Goal: Task Accomplishment & Management: Complete application form

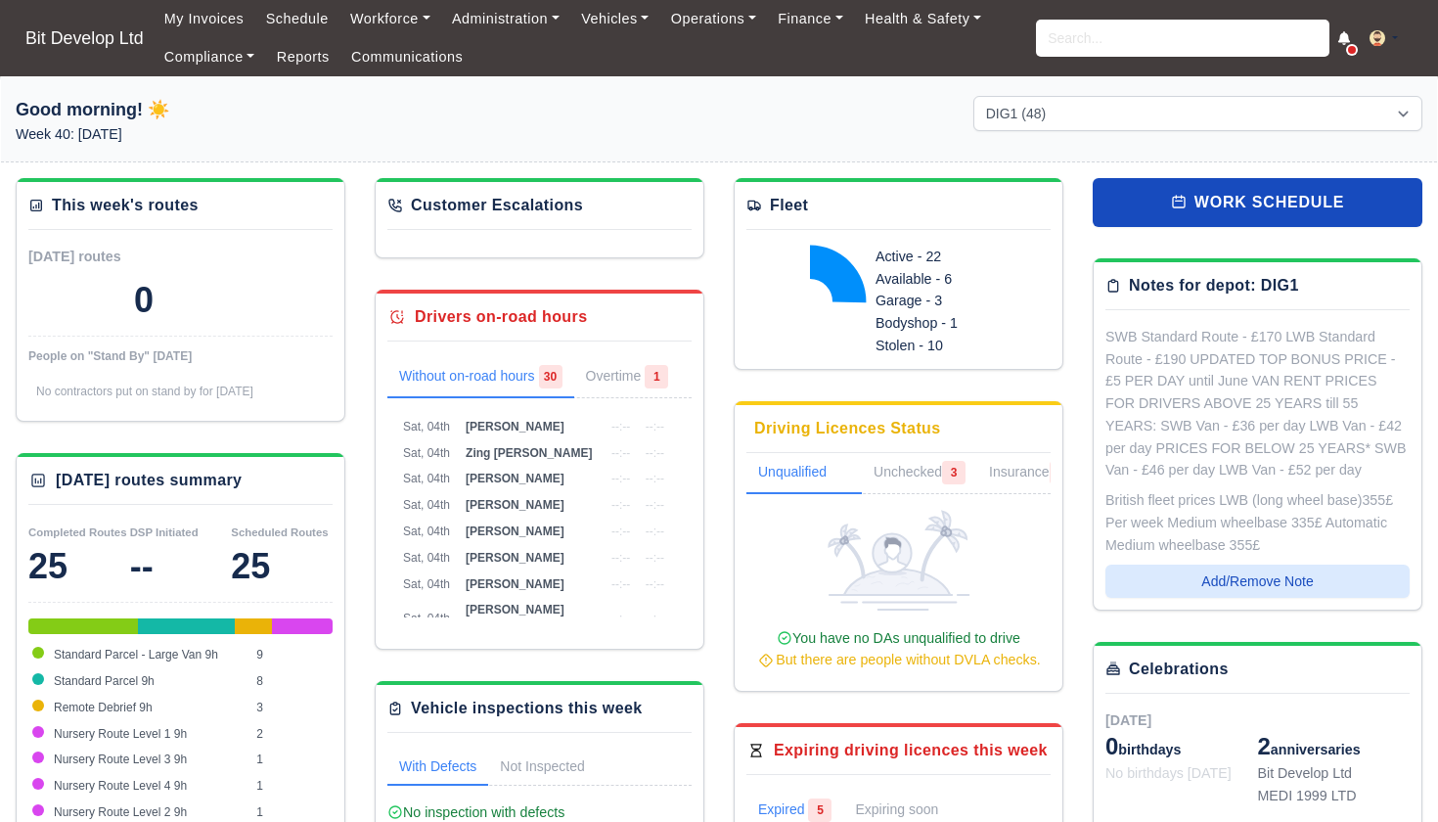
select select "2"
click at [1074, 45] on input "search" at bounding box center [1182, 38] width 293 height 37
type input "zing"
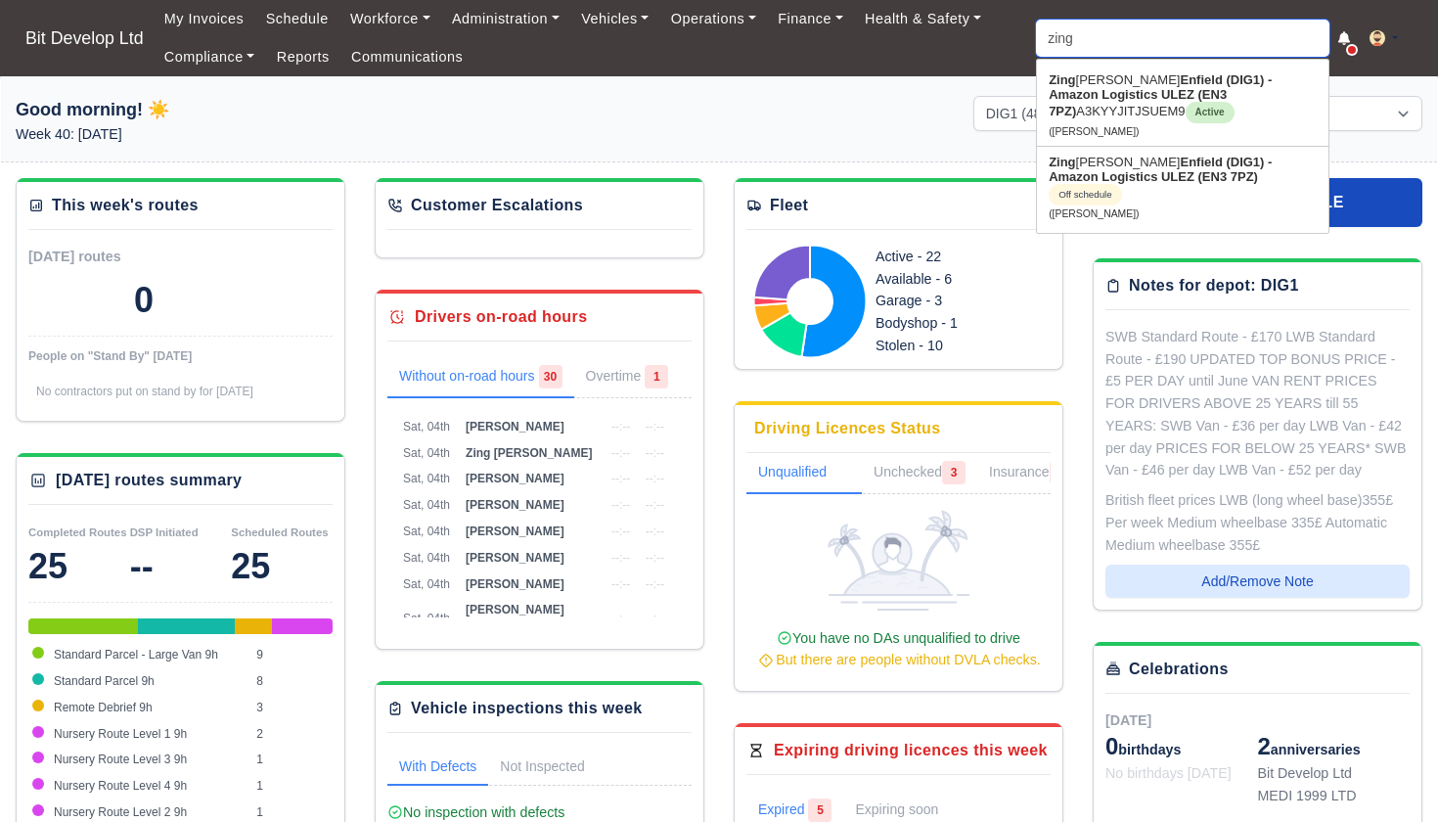
type input "zing Pedro"
click at [1119, 90] on strong "Enfield (DIG1) - Amazon Logistics ULEZ (EN3 7PZ)" at bounding box center [1159, 95] width 223 height 46
type input "Zing [PERSON_NAME]"
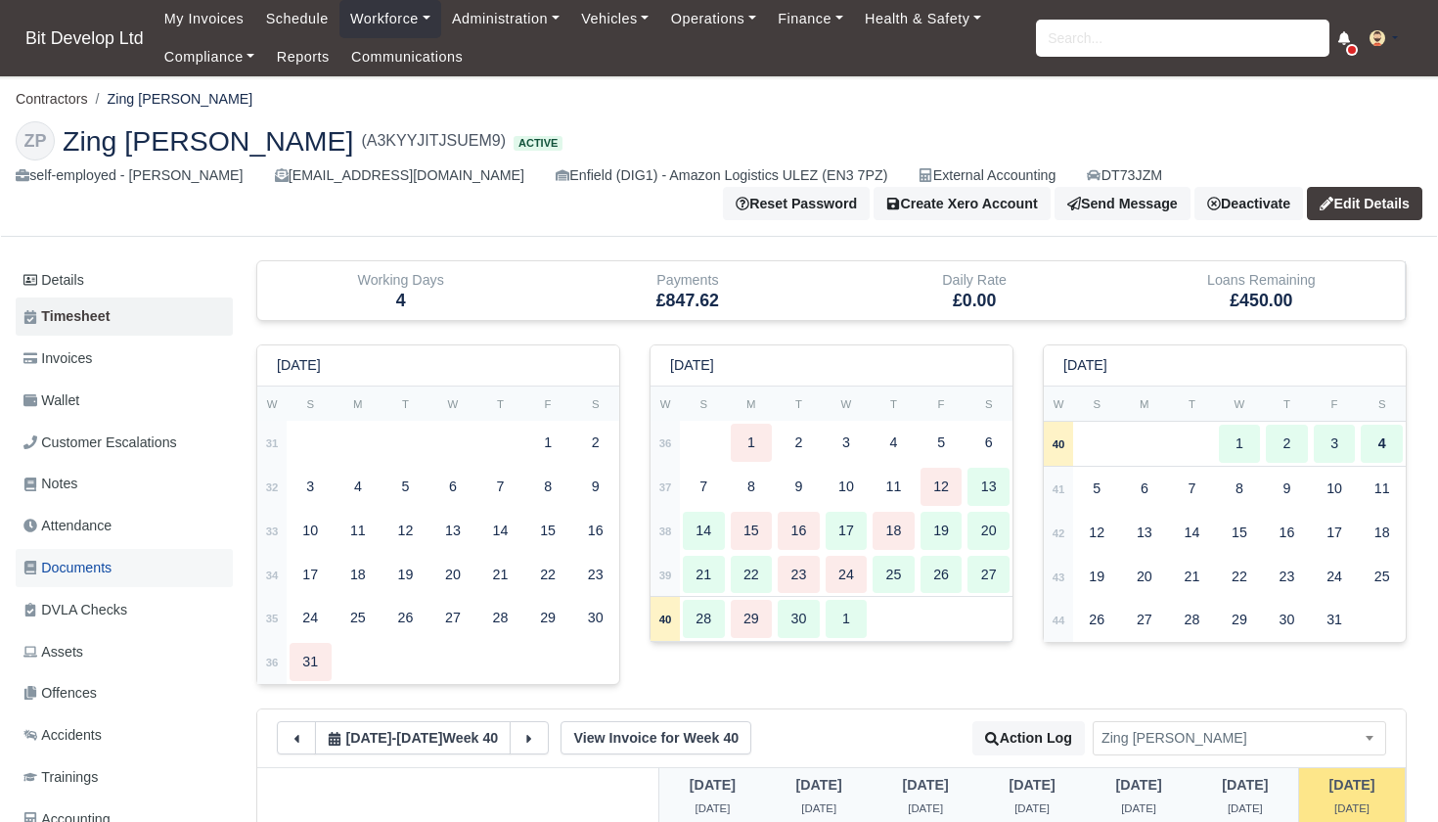
click at [81, 556] on span "Documents" at bounding box center [67, 567] width 88 height 22
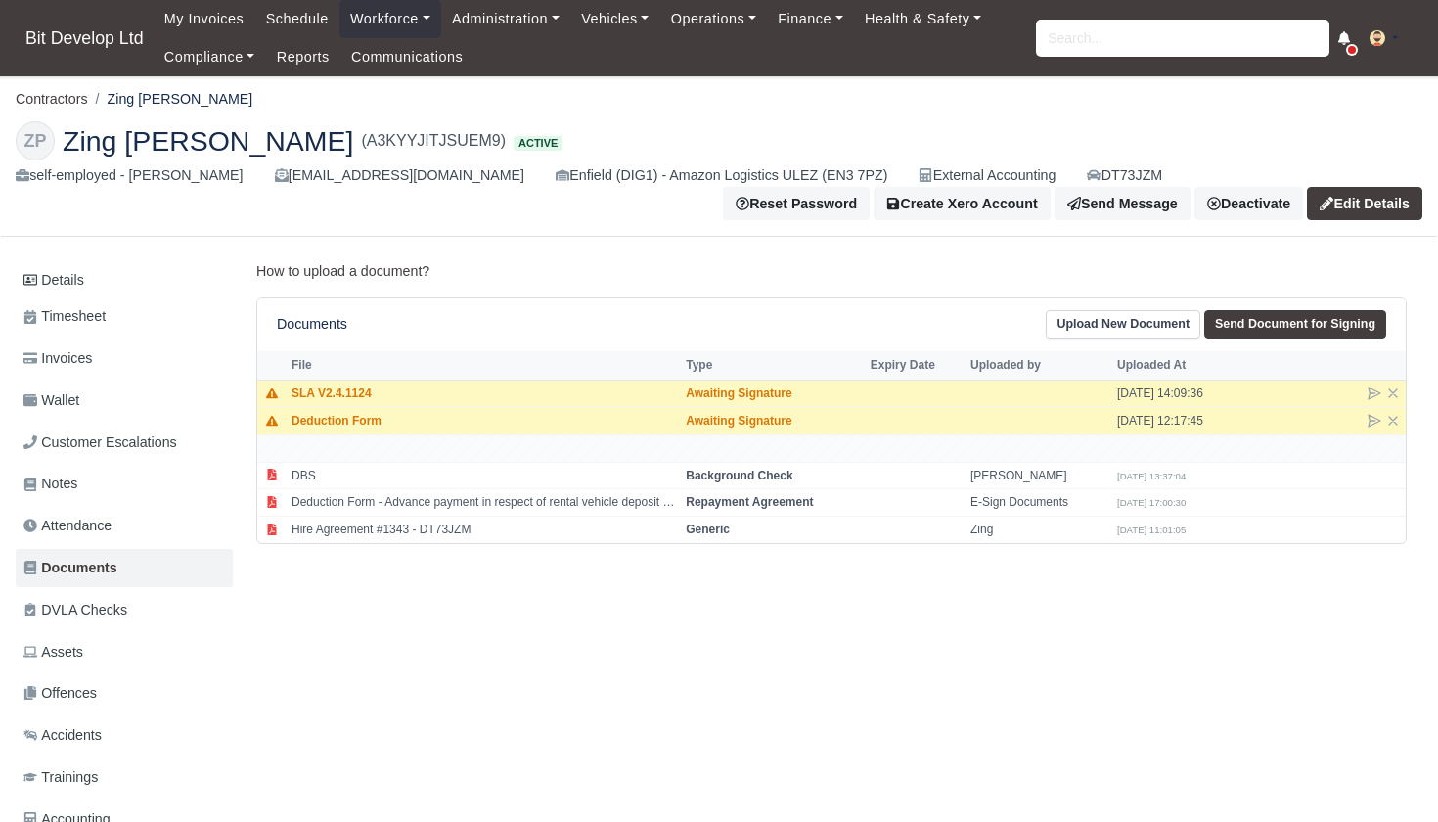
click at [1145, 323] on link "Upload New Document" at bounding box center [1122, 324] width 155 height 28
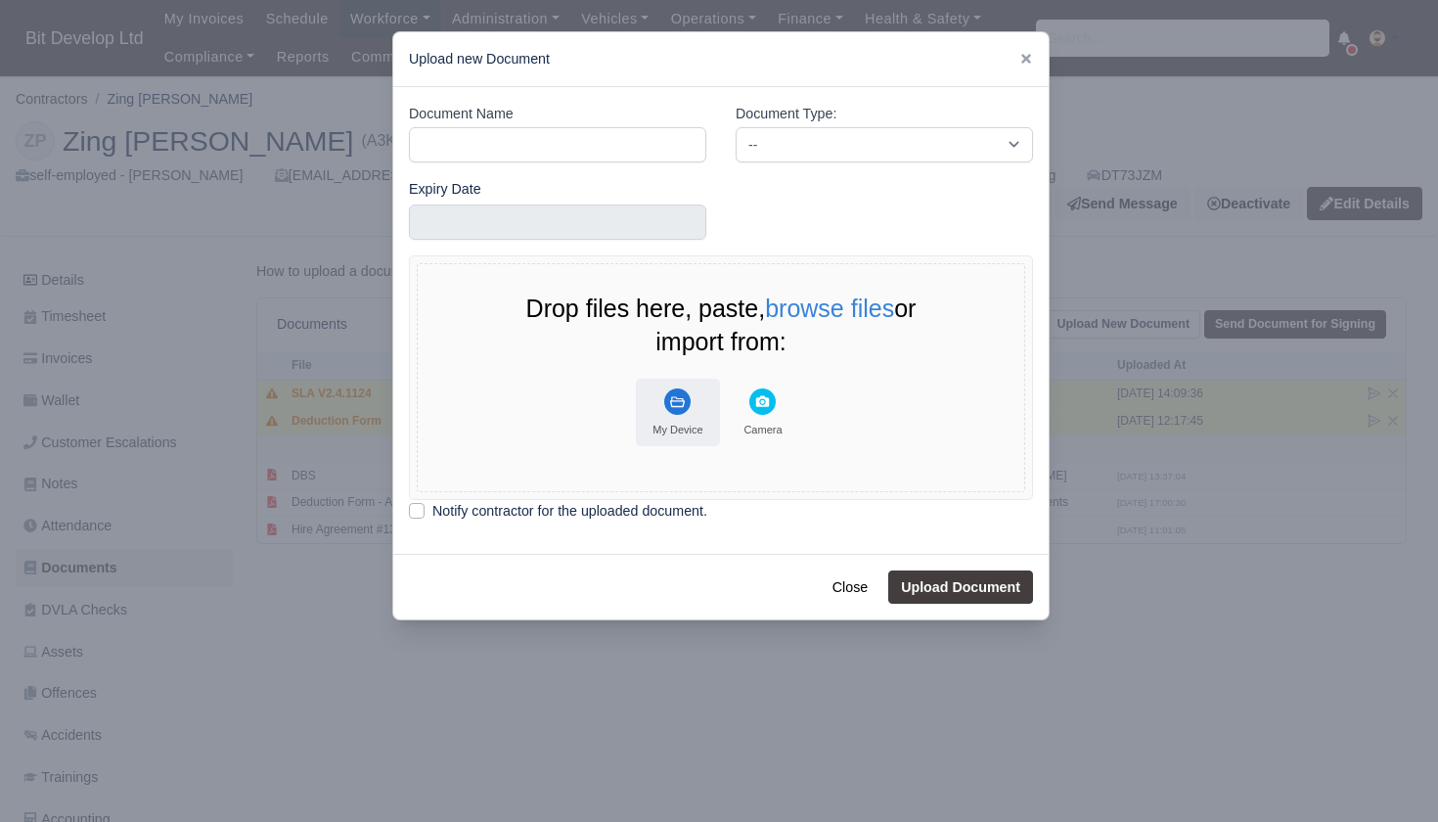
click at [689, 406] on rect "File Uploader" at bounding box center [677, 401] width 26 height 26
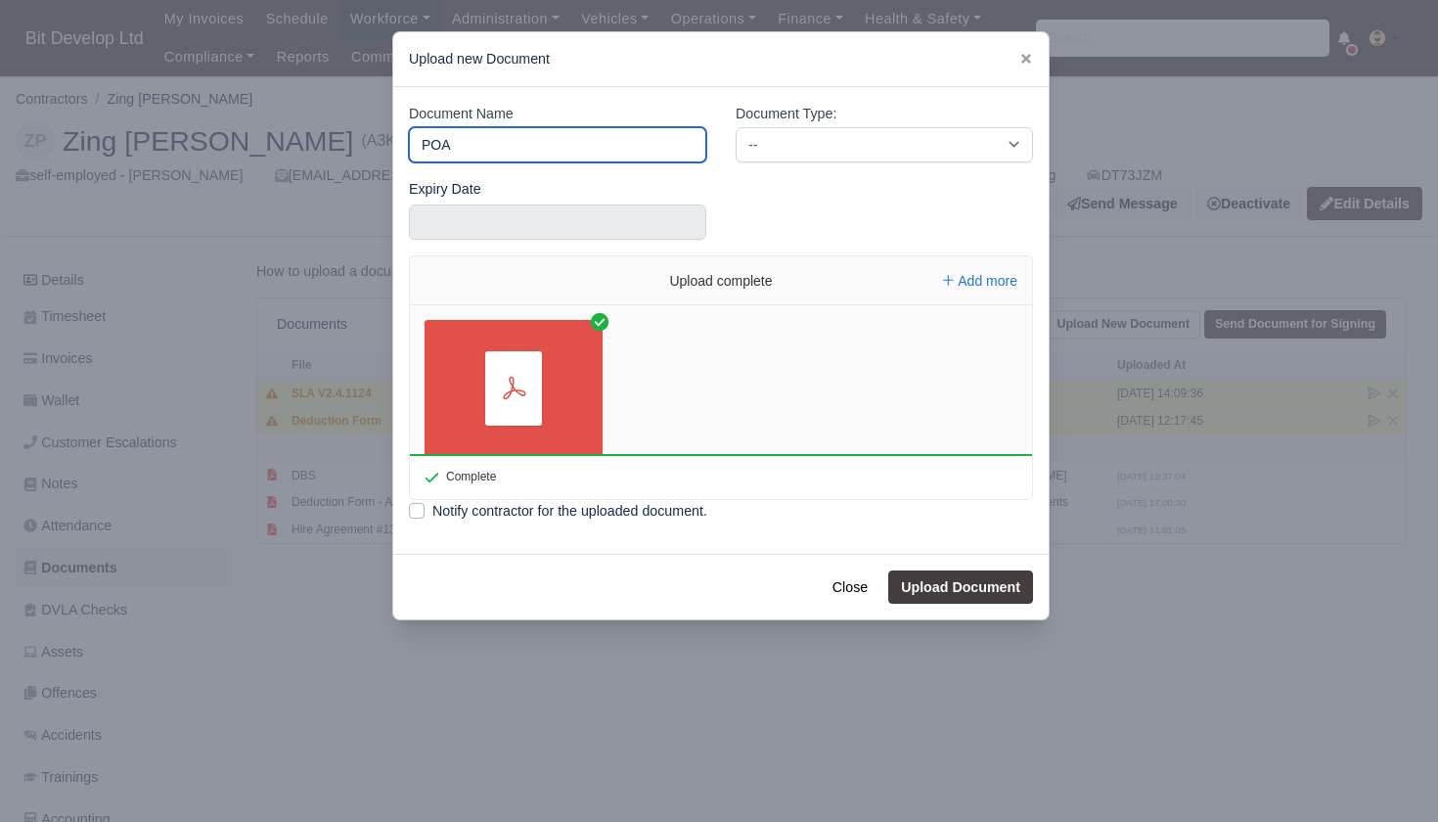
type input "POA"
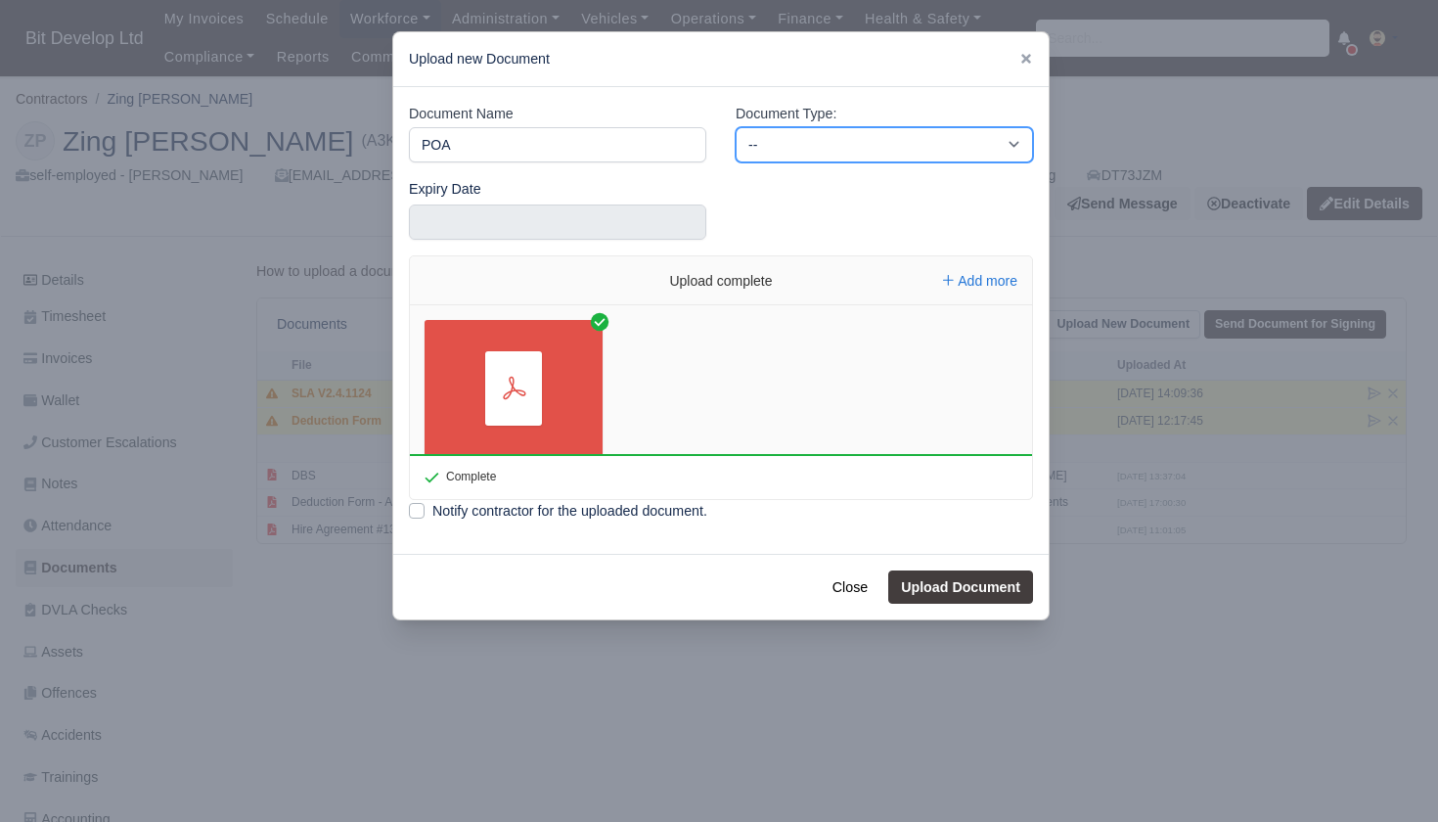
select select "proof-of-address"
click at [947, 584] on button "Upload Document" at bounding box center [960, 586] width 145 height 33
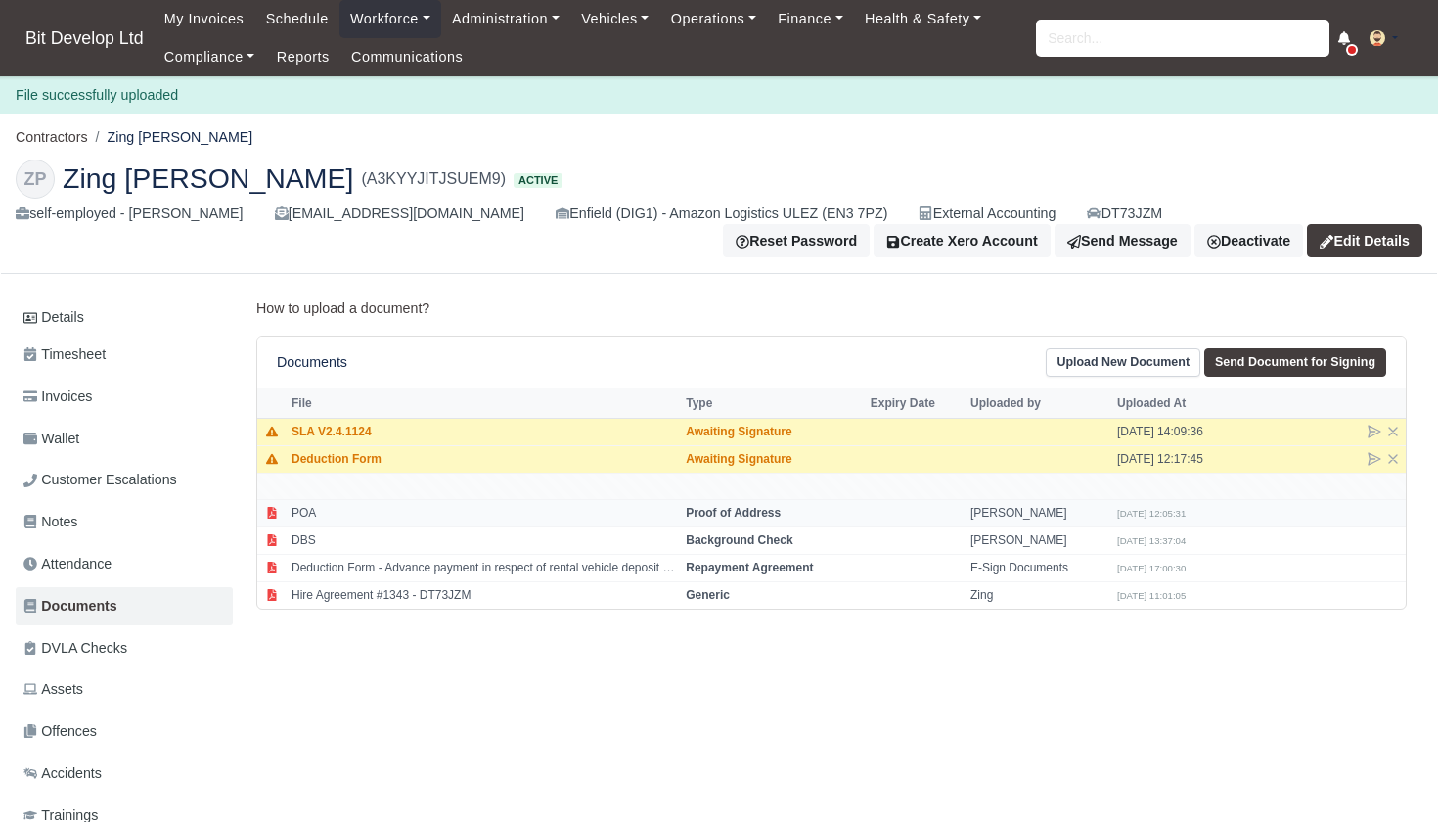
click at [739, 509] on strong "Proof of Address" at bounding box center [733, 513] width 95 height 14
select select "proof-of-address"
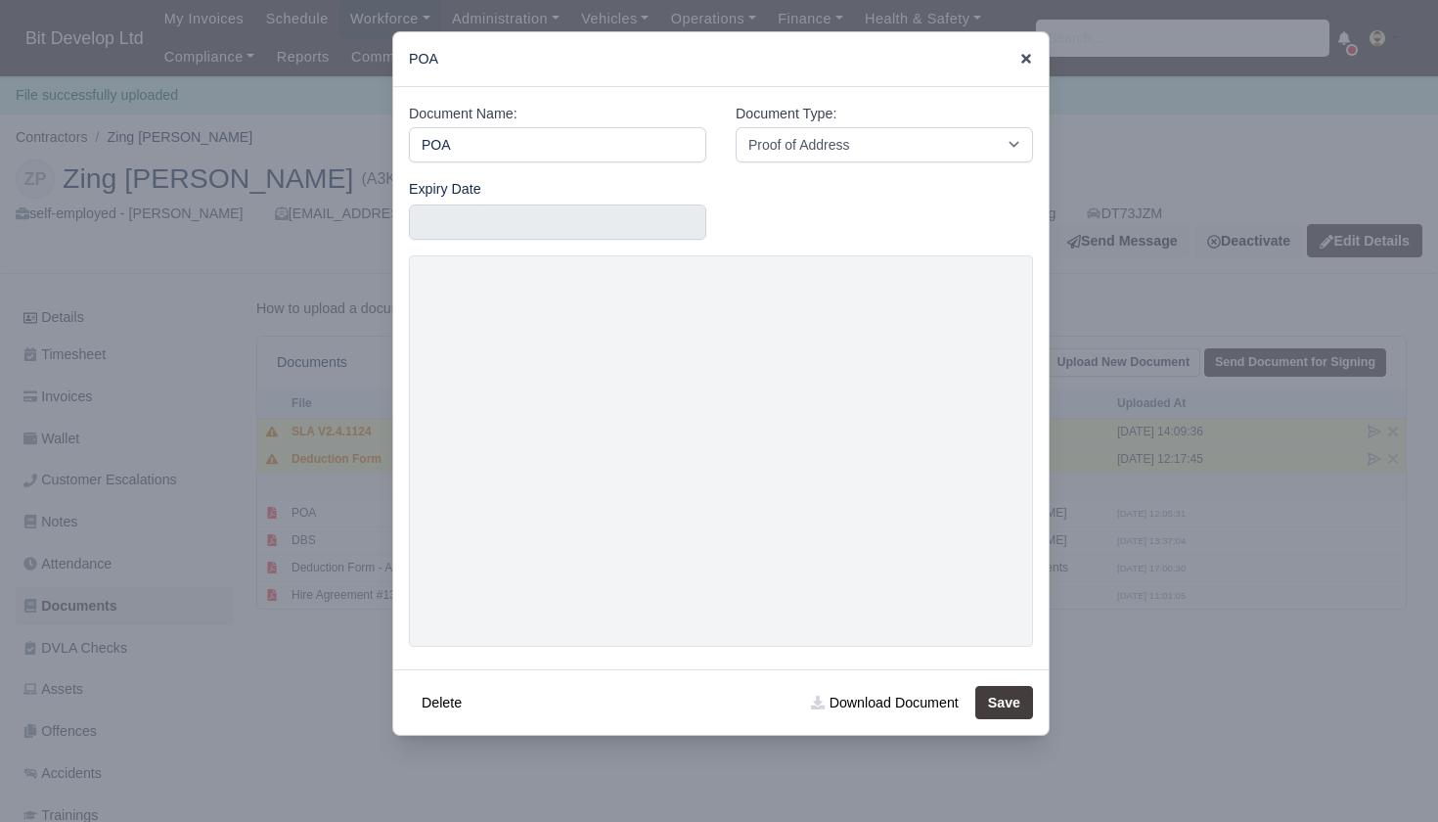
click at [1029, 58] on icon at bounding box center [1026, 59] width 14 height 14
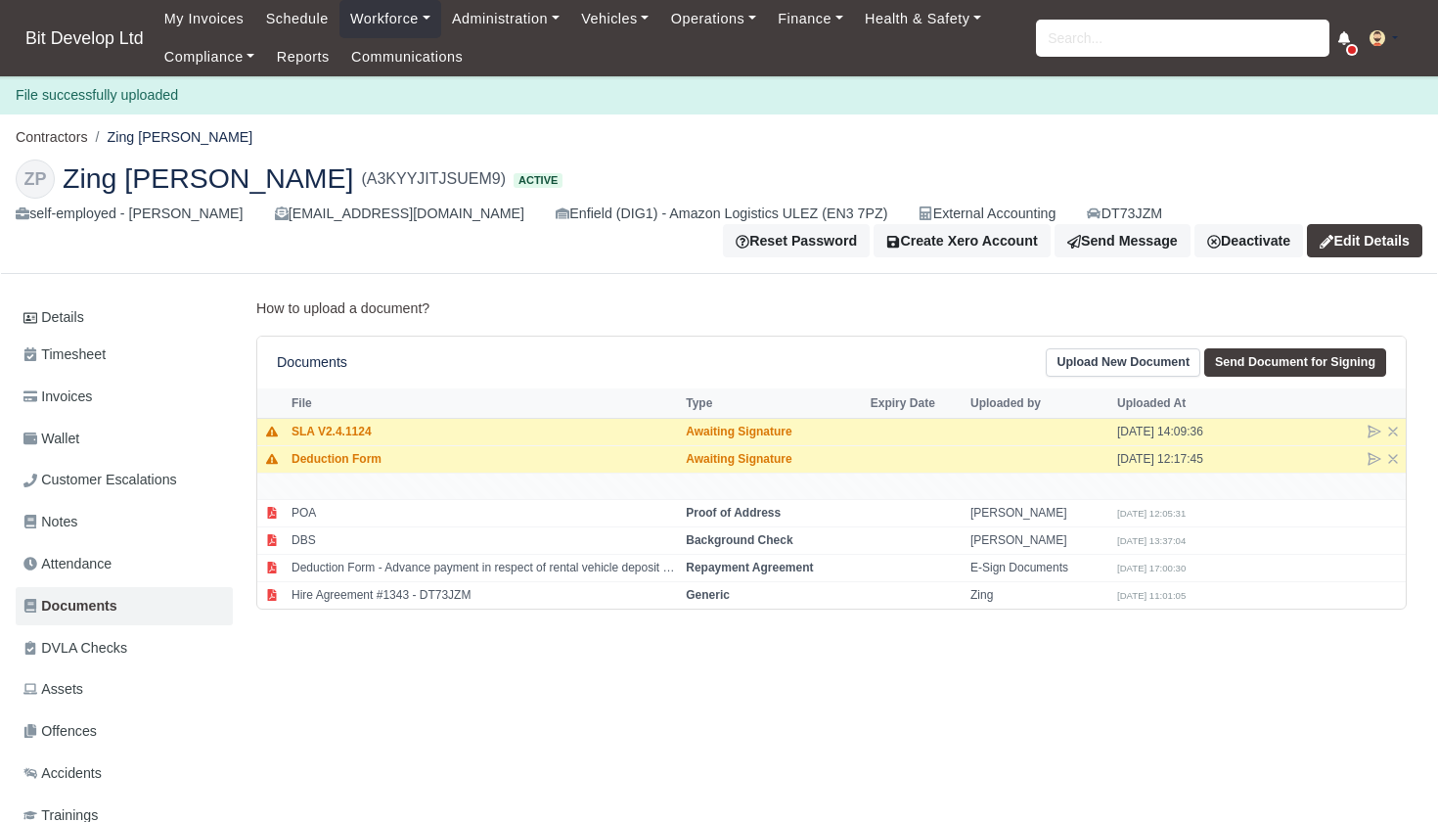
click at [1083, 365] on link "Upload New Document" at bounding box center [1122, 362] width 155 height 28
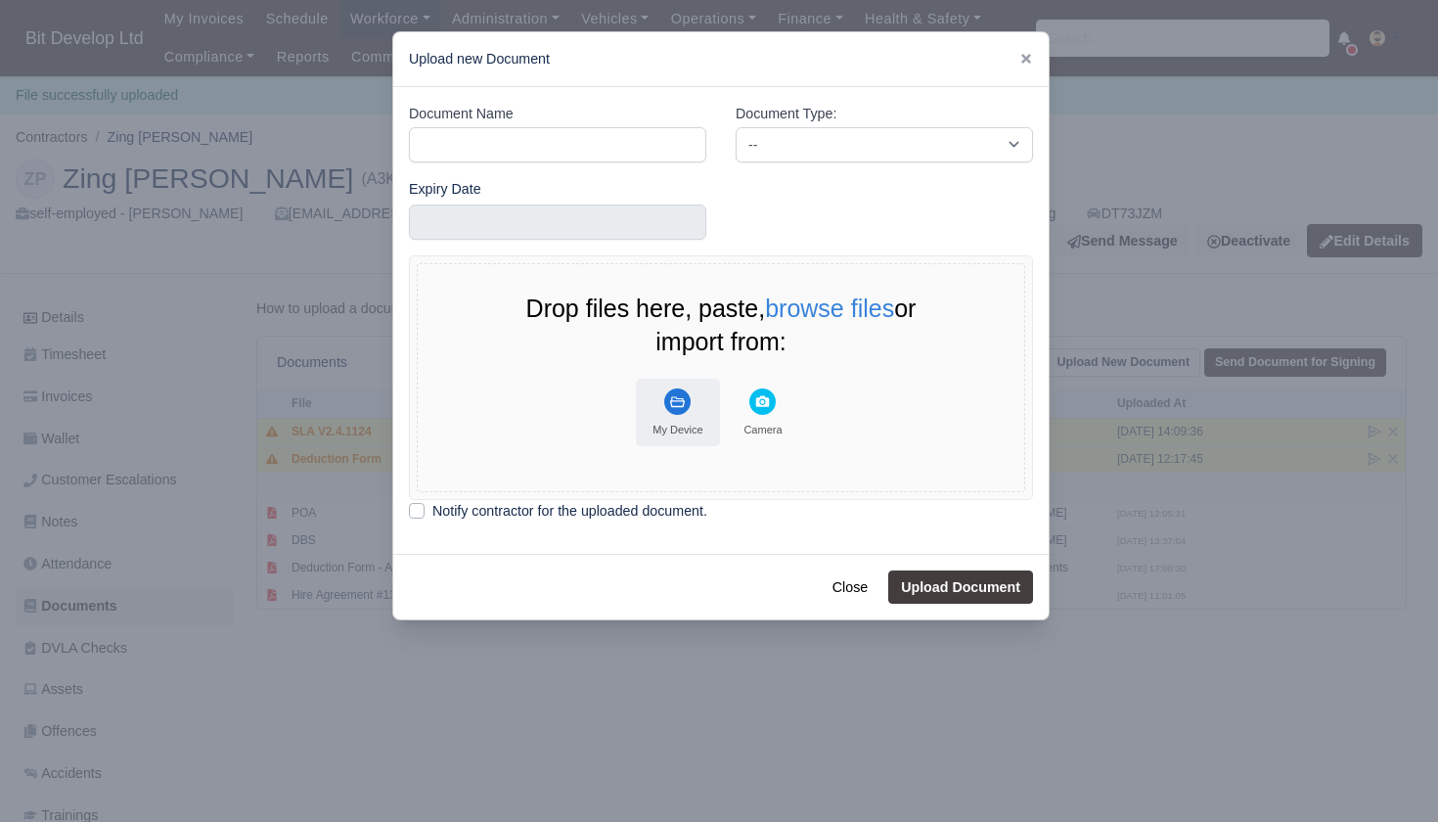
click at [658, 404] on button "My Device" at bounding box center [678, 411] width 84 height 67
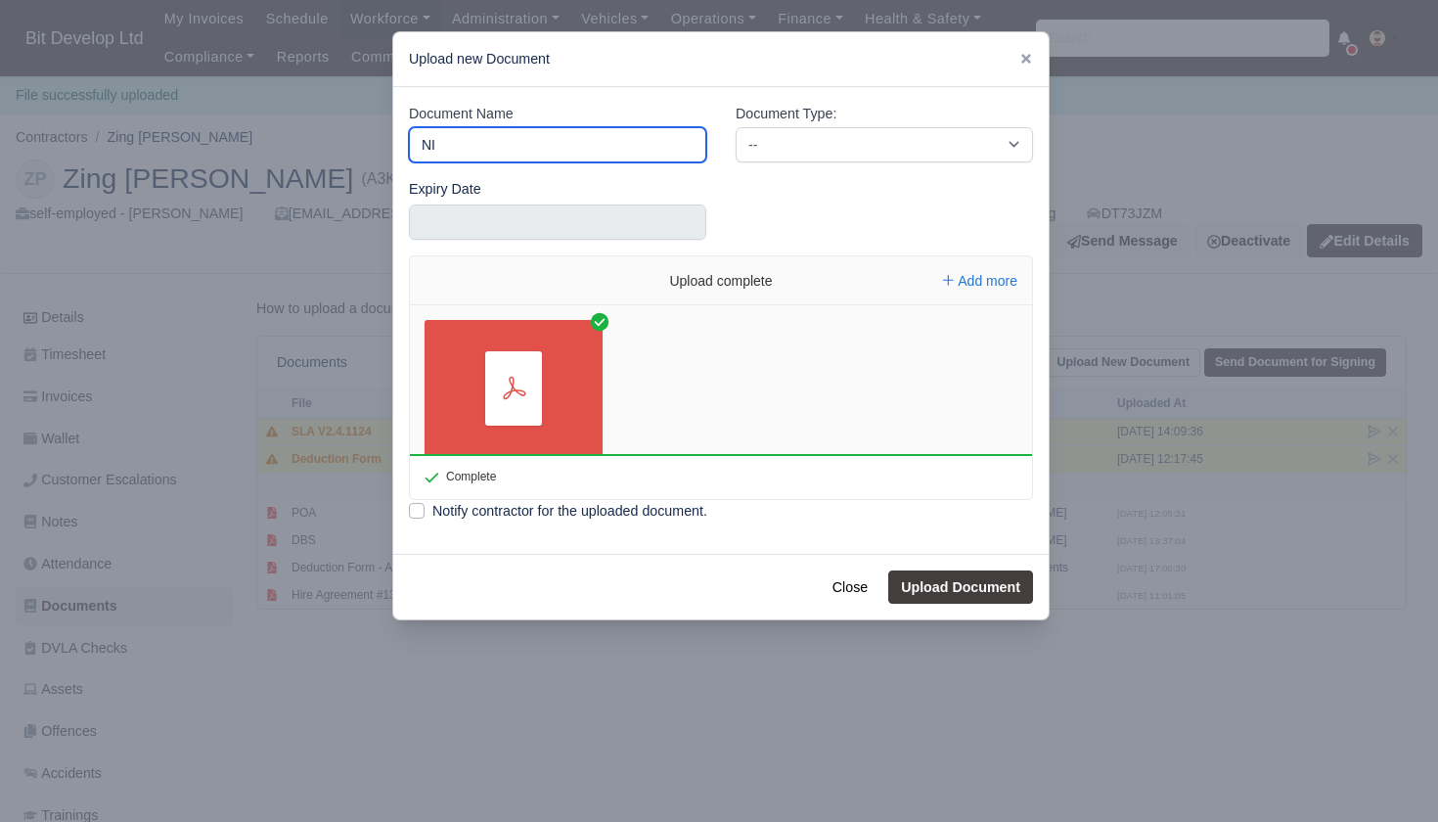
type input "NI"
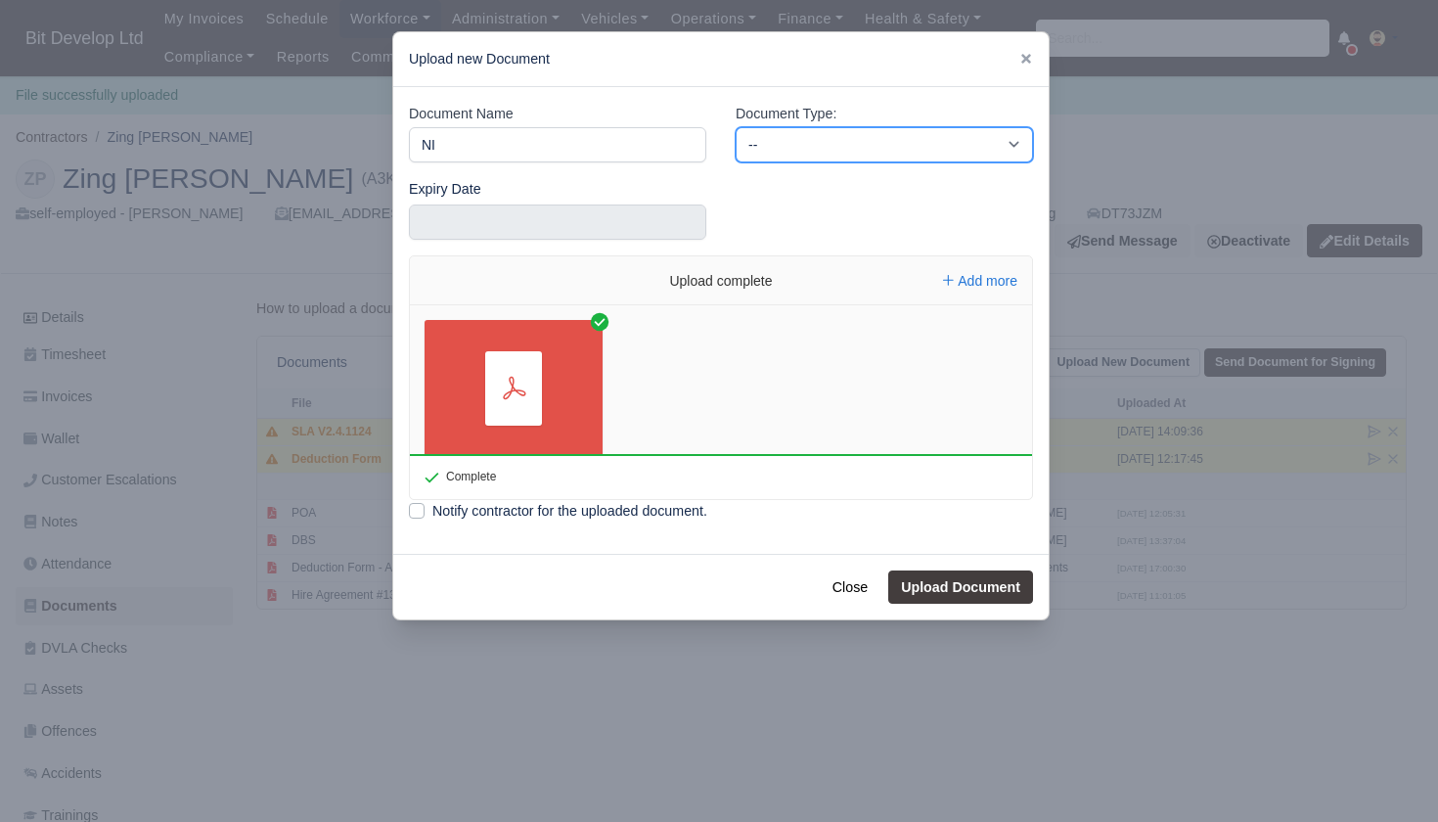
select select "national-insurance"
click at [939, 576] on button "Upload Document" at bounding box center [960, 586] width 145 height 33
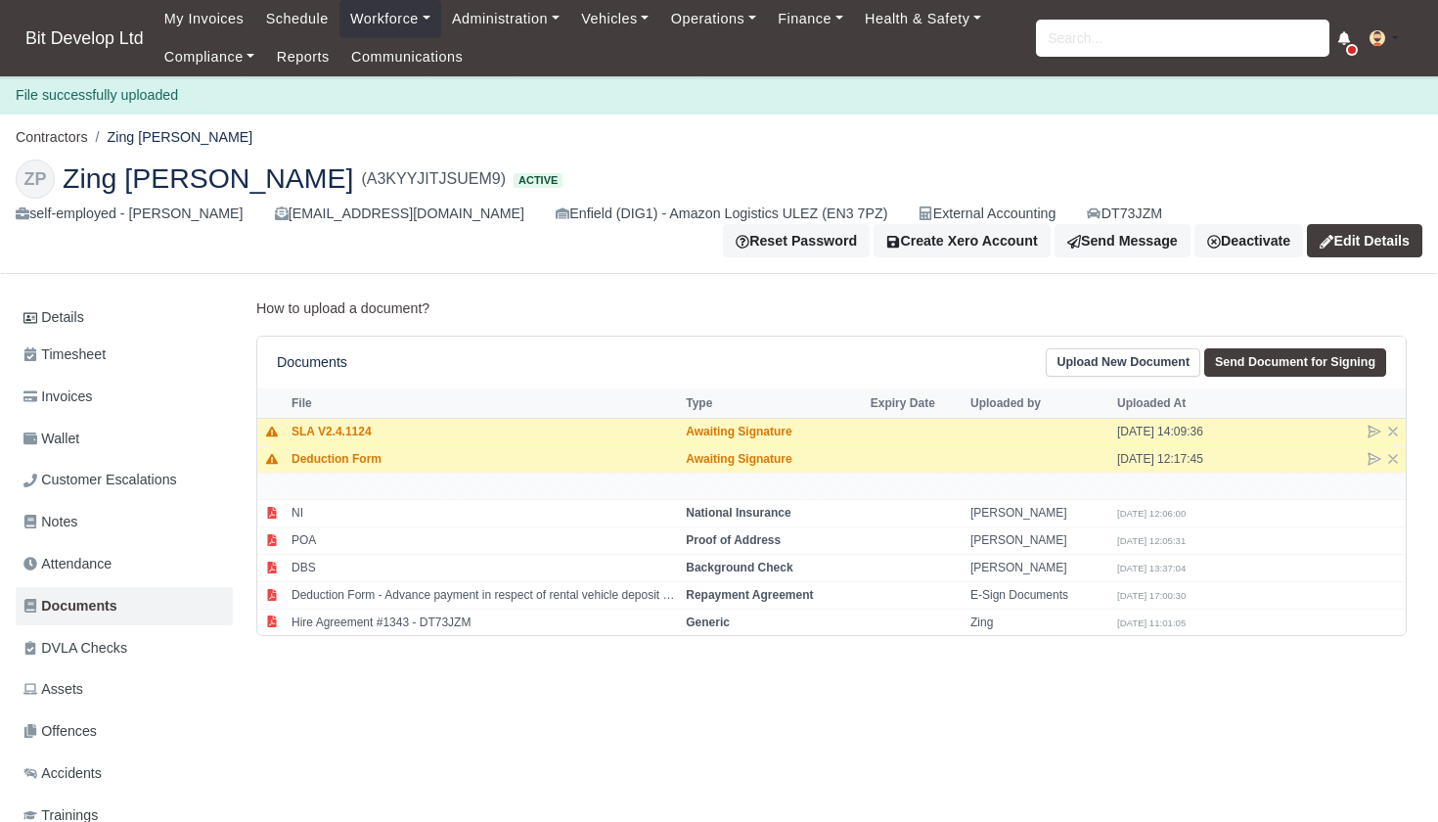
click at [1146, 346] on div "Documents Upload New Document Send Document for Signing" at bounding box center [831, 362] width 1148 height 52
click at [1076, 359] on link "Upload New Document" at bounding box center [1122, 362] width 155 height 28
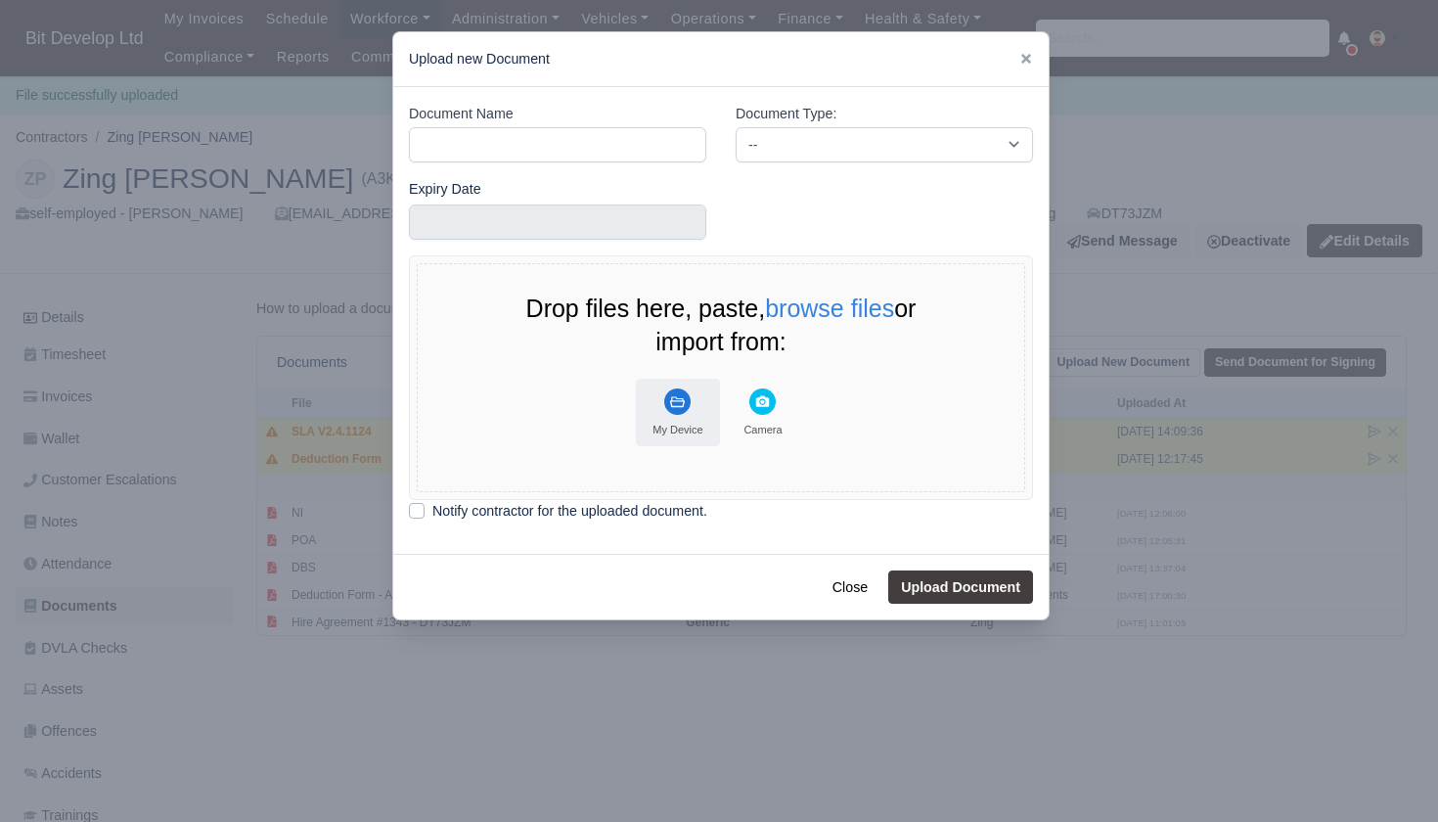
click at [671, 413] on button "My Device" at bounding box center [678, 411] width 84 height 67
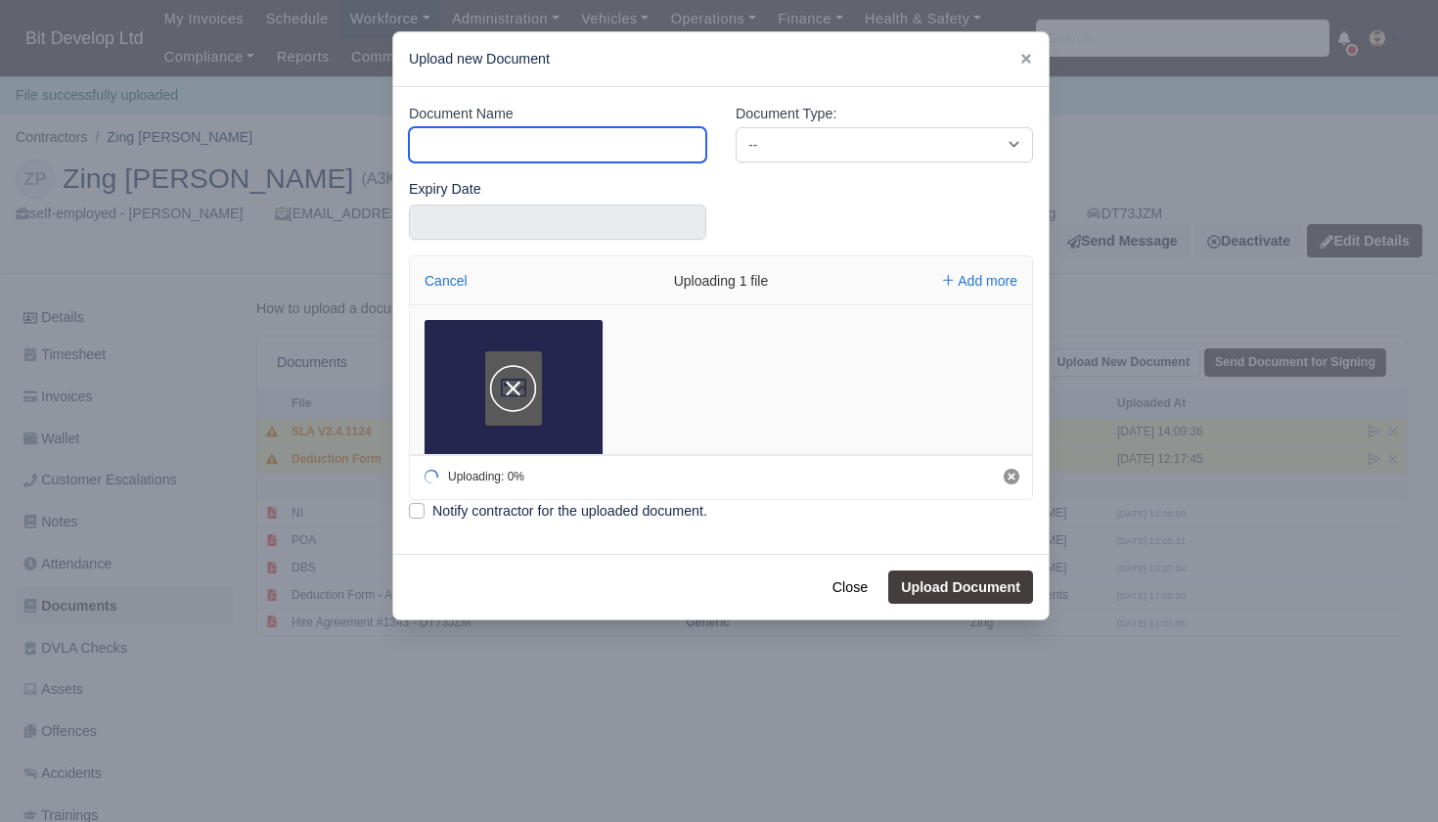
type input "P"
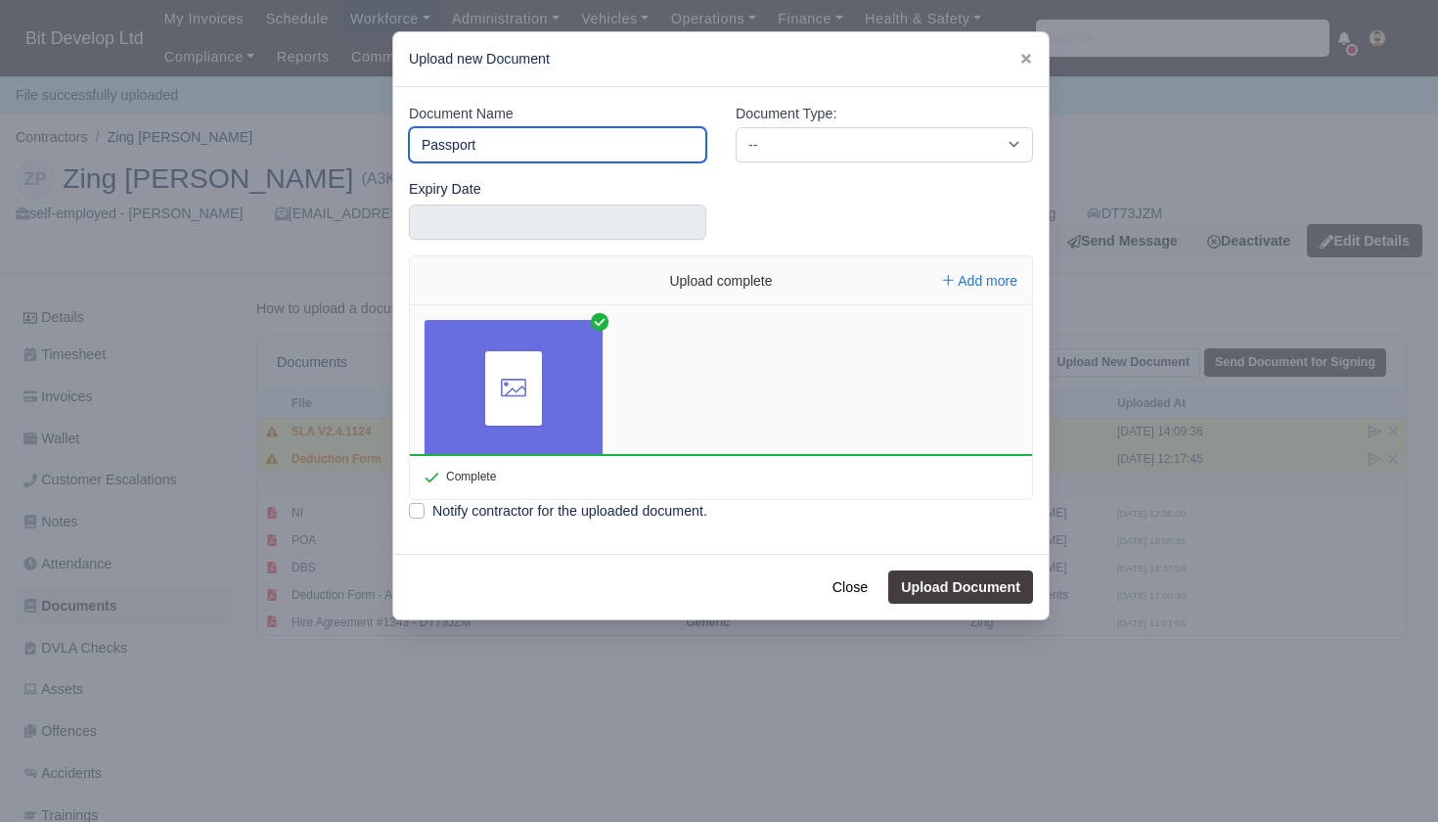
type input "Passport"
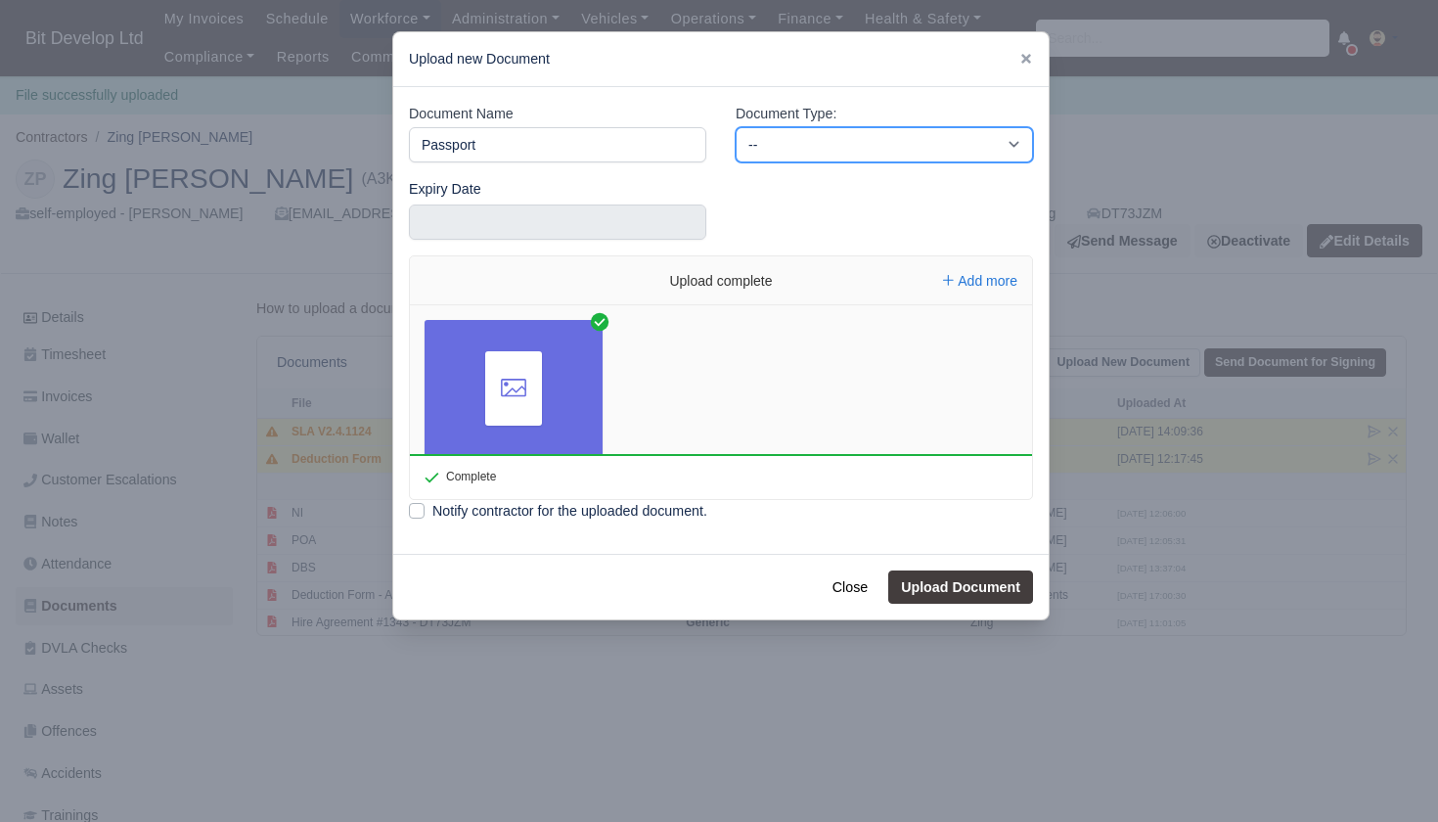
select select "passport"
click at [939, 583] on button "Upload Document" at bounding box center [960, 586] width 145 height 33
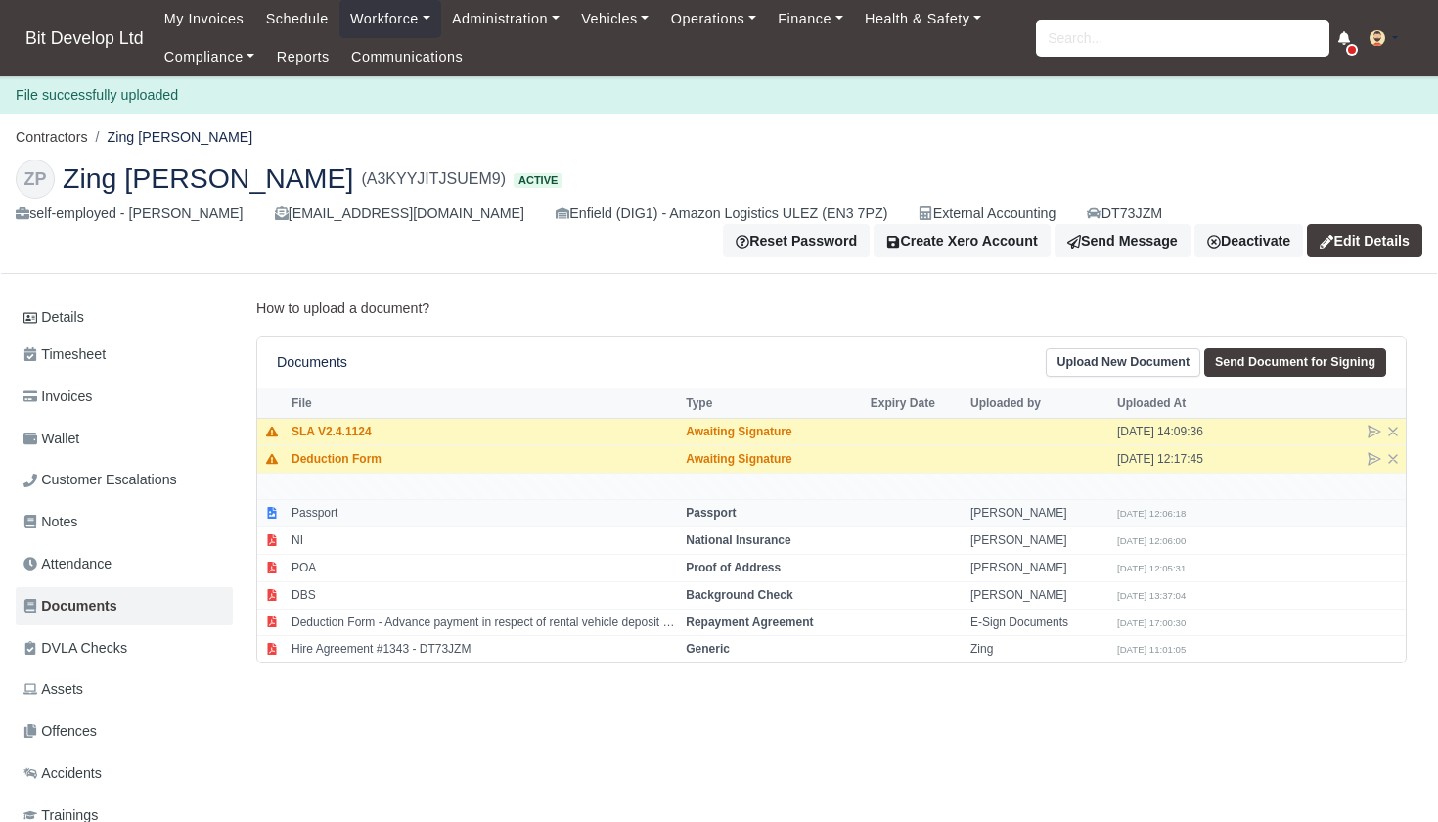
click at [741, 509] on td "Passport" at bounding box center [773, 513] width 185 height 27
select select "passport"
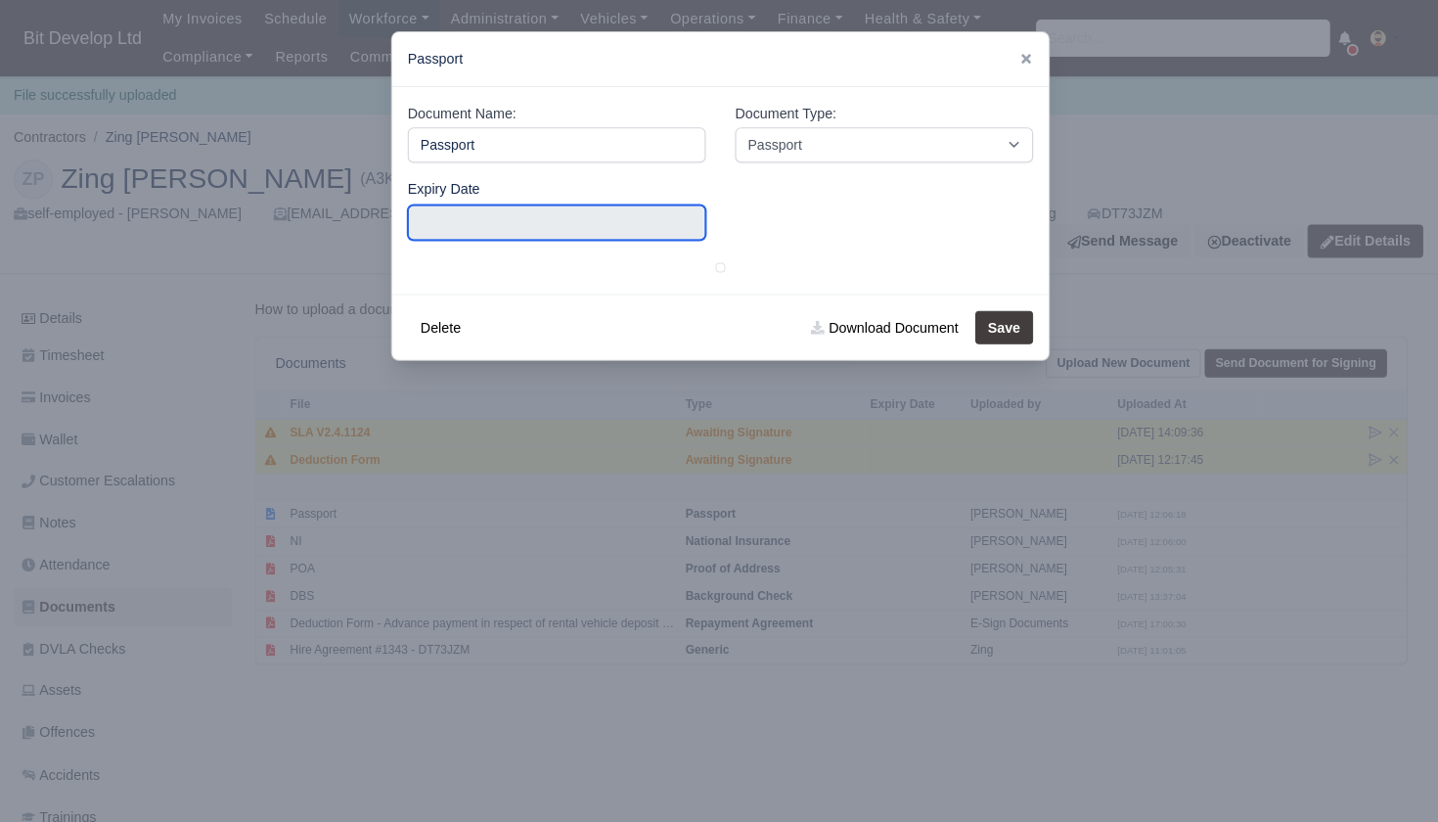
click at [512, 212] on input "text" at bounding box center [557, 221] width 297 height 35
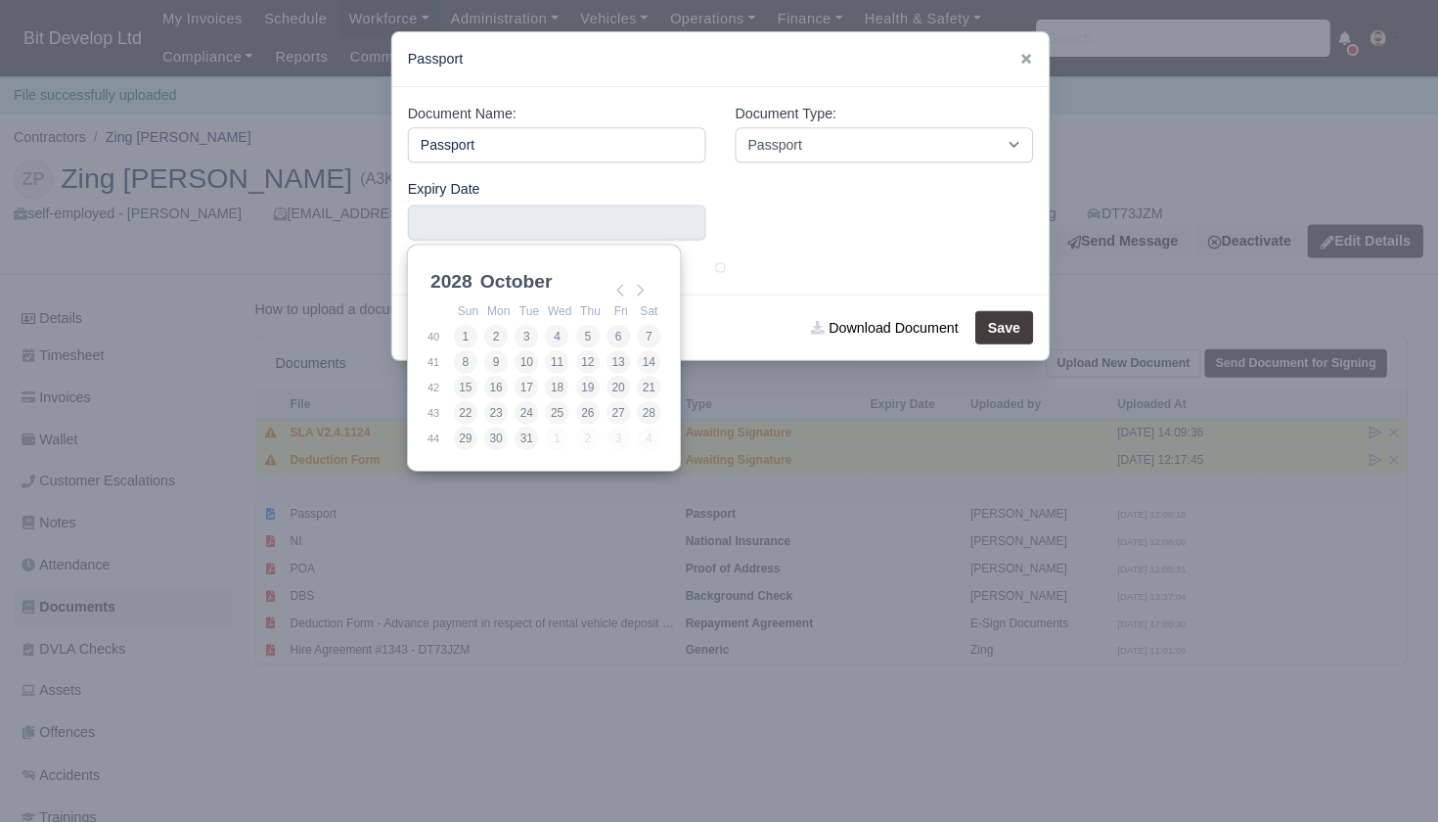
scroll to position [5, 0]
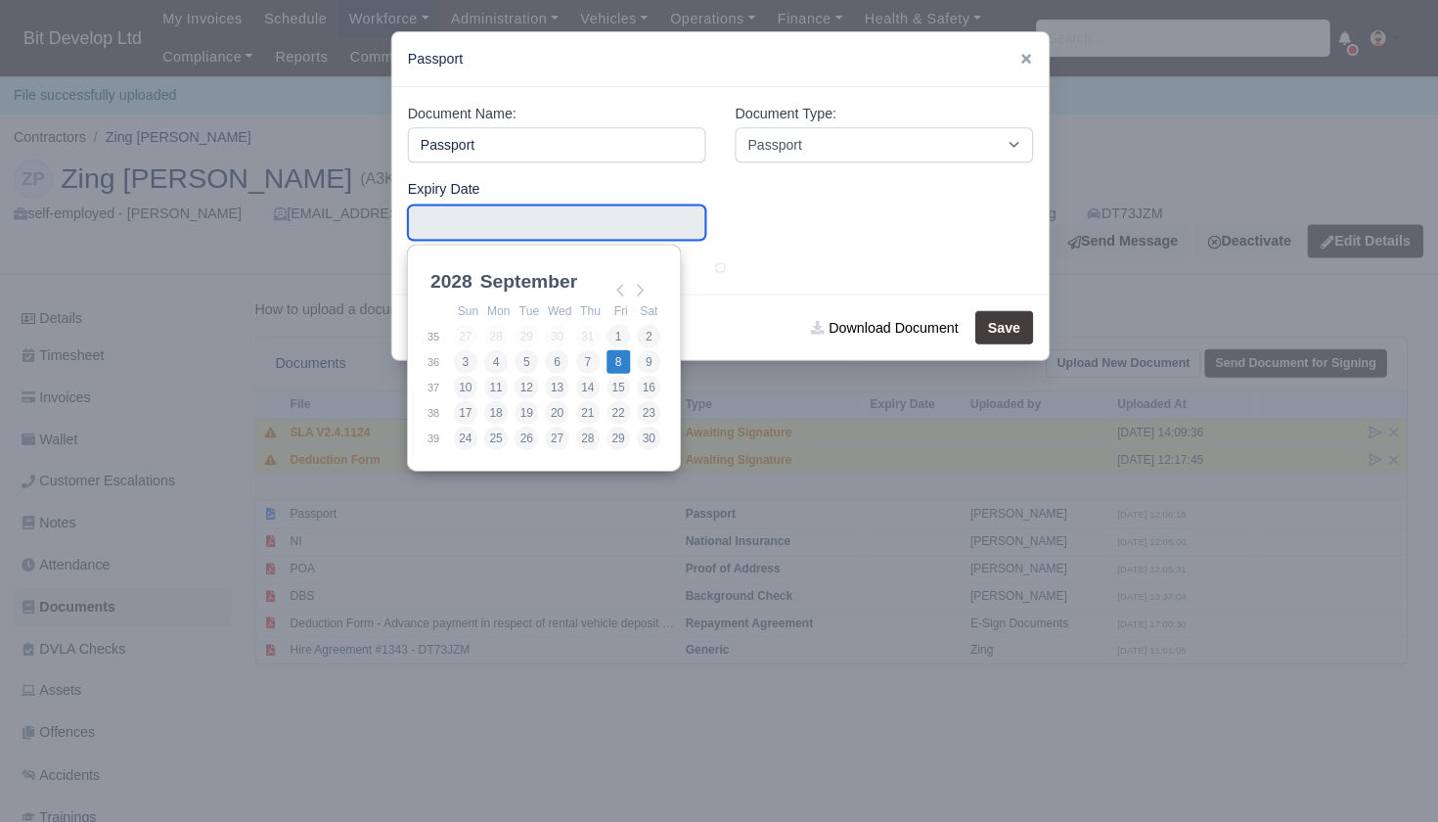
type input "[DATE]"
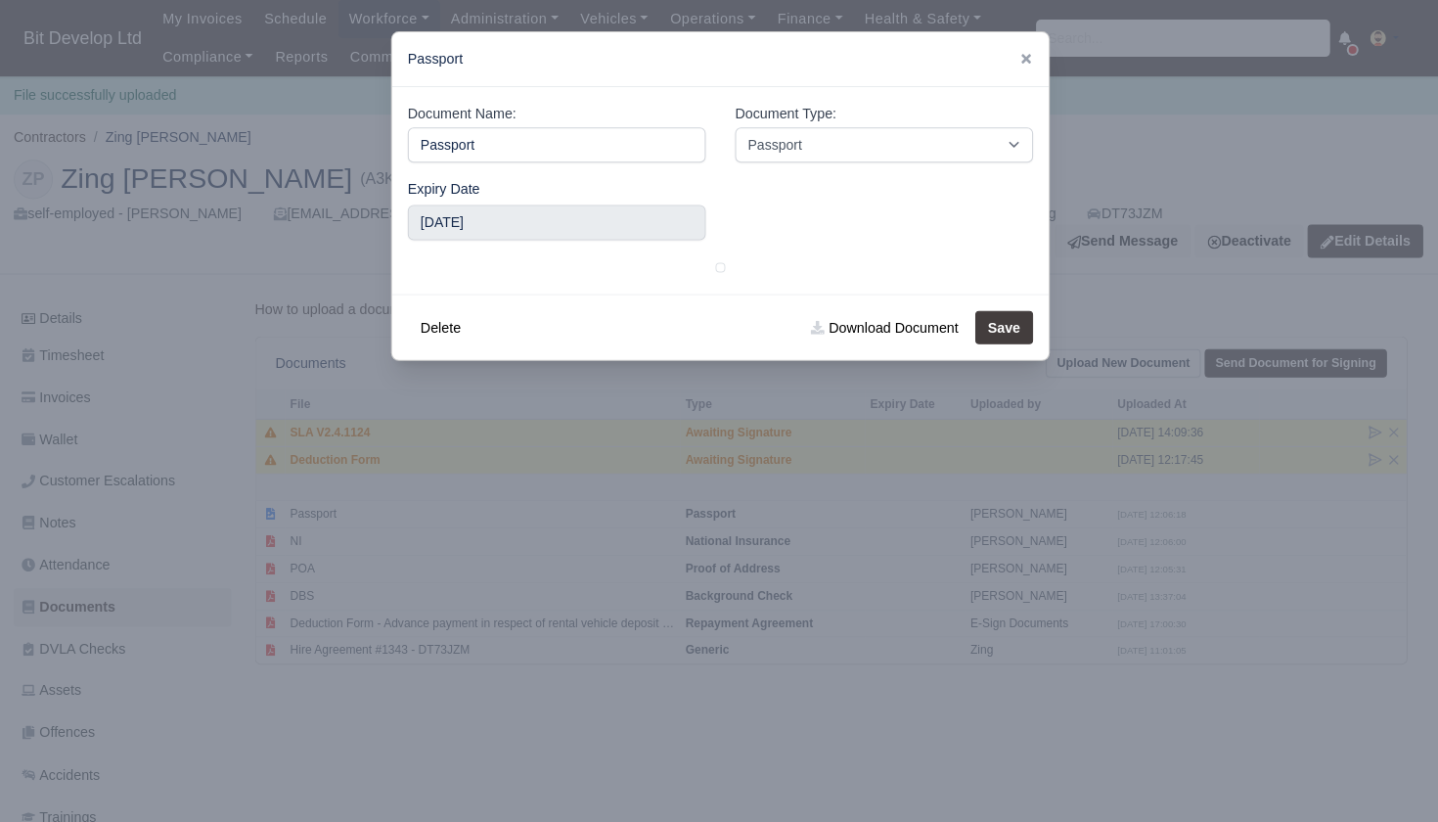
click at [991, 343] on button "Save" at bounding box center [1004, 326] width 58 height 33
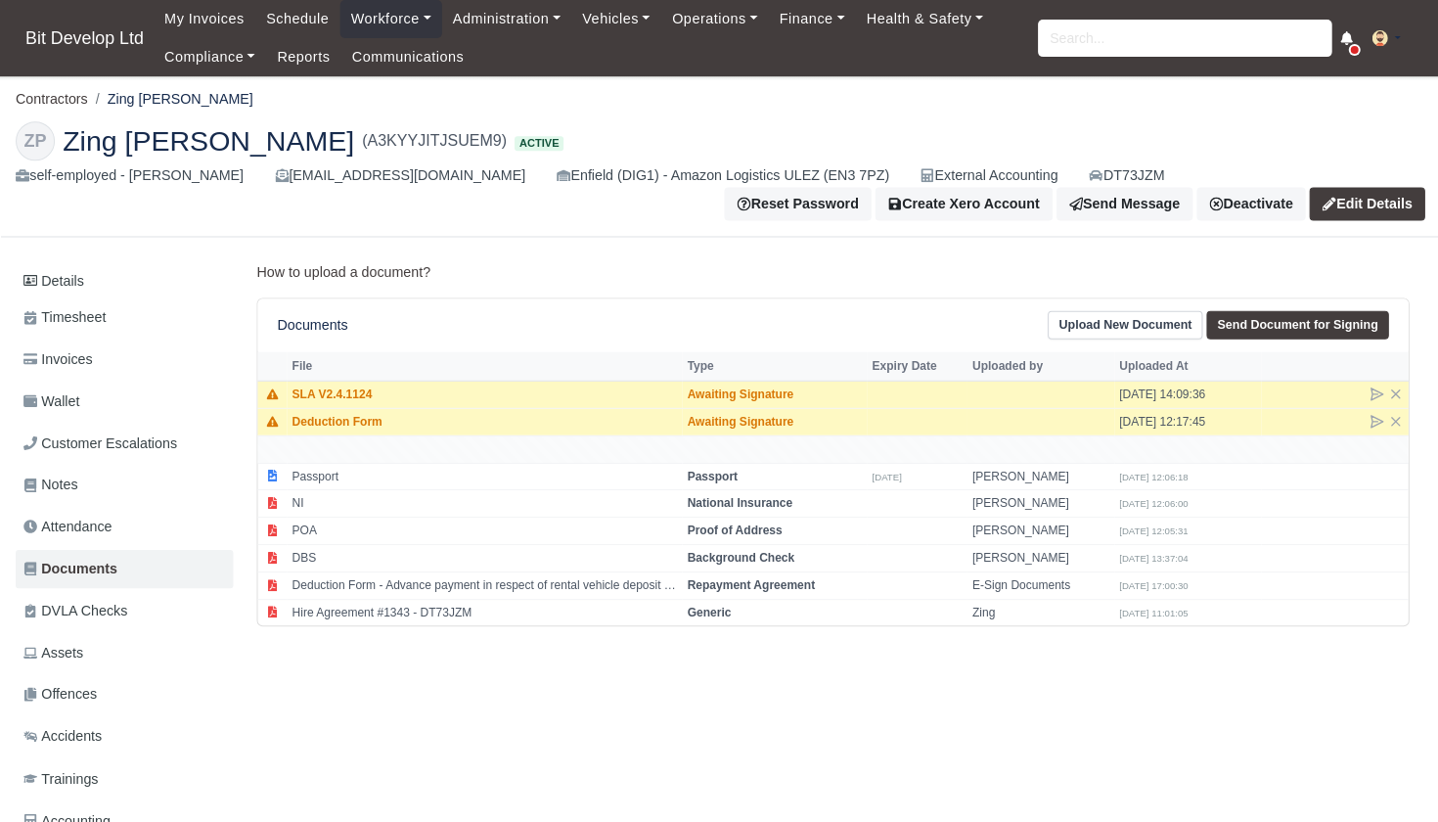
click at [1130, 322] on link "Upload New Document" at bounding box center [1122, 324] width 155 height 28
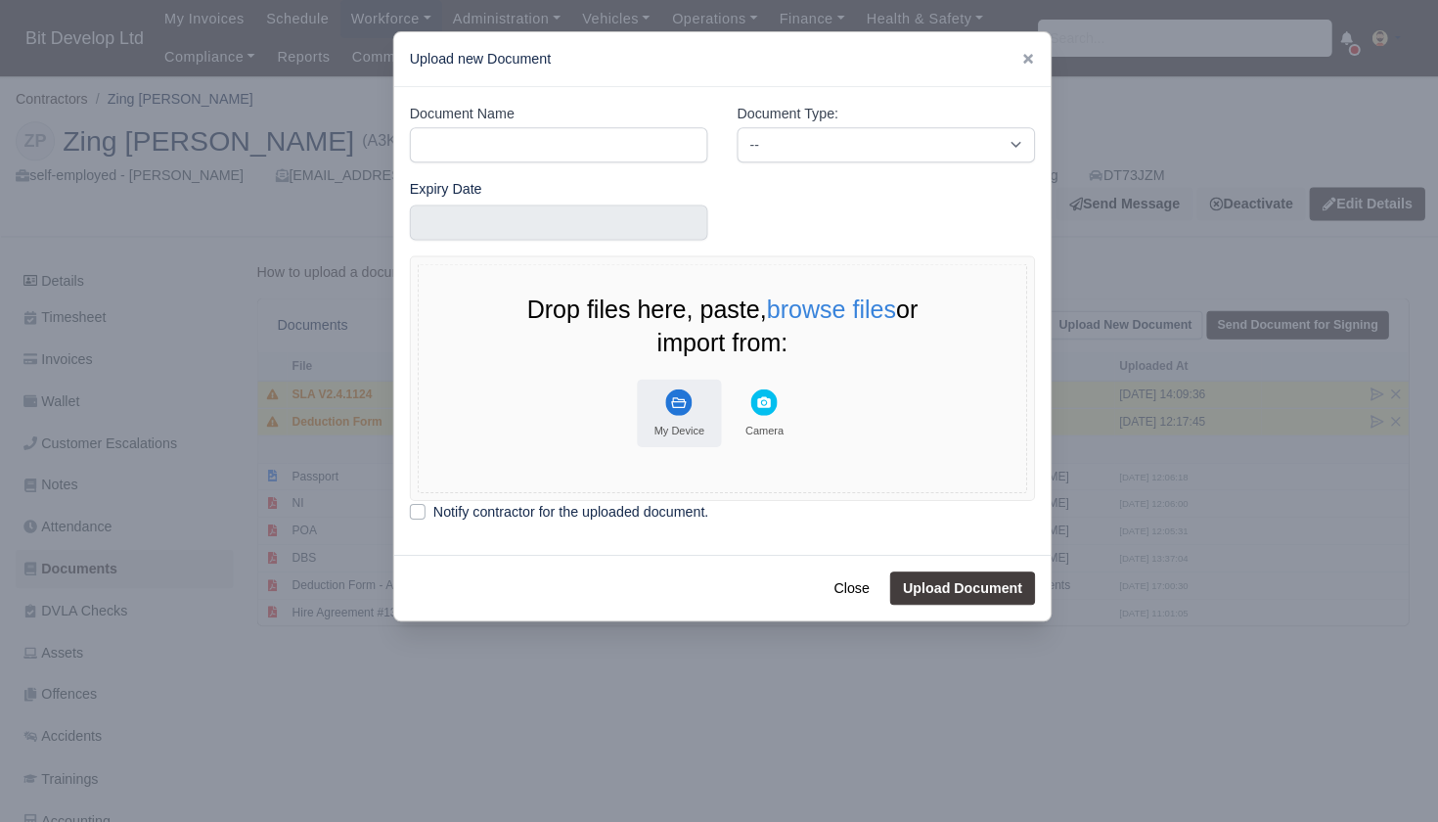
click at [674, 407] on rect "File Uploader" at bounding box center [677, 401] width 26 height 26
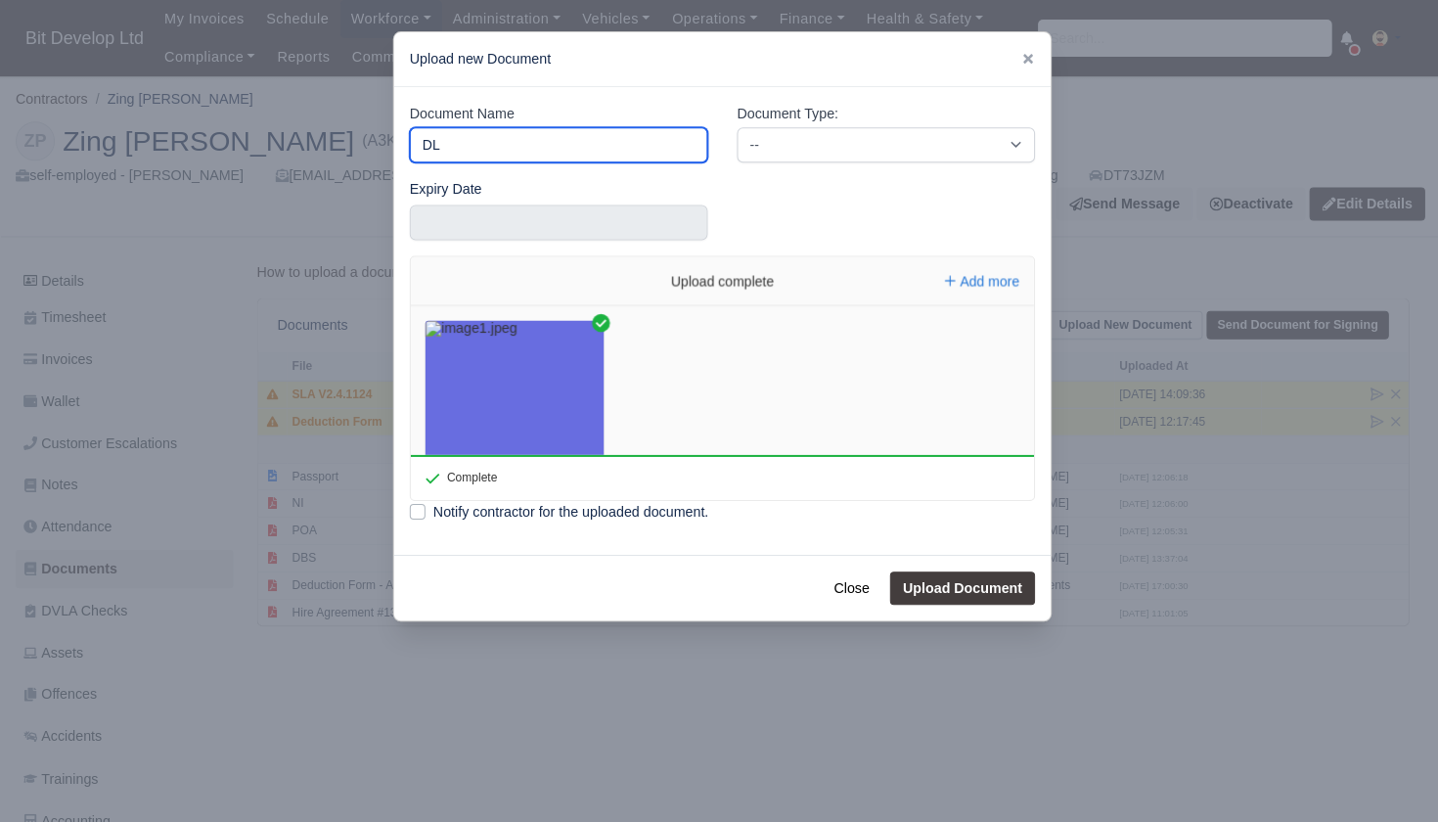
type input "DL"
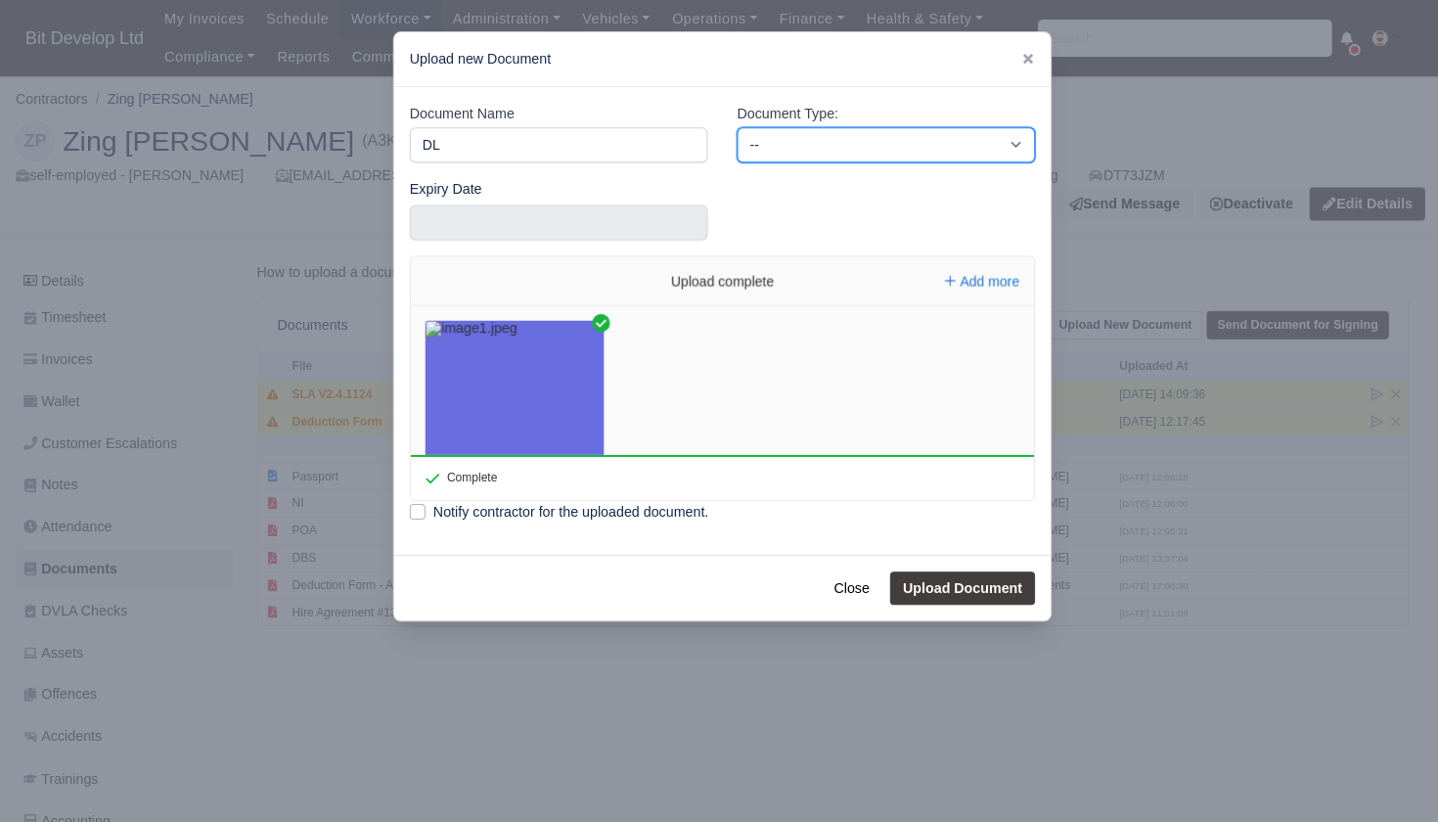
click at [764, 145] on select "-- Accounting Engagement Letter Age Verification Confirmation Background Check …" at bounding box center [883, 144] width 297 height 35
select select "driving-licence-front"
click at [970, 578] on button "Upload Document" at bounding box center [960, 586] width 145 height 33
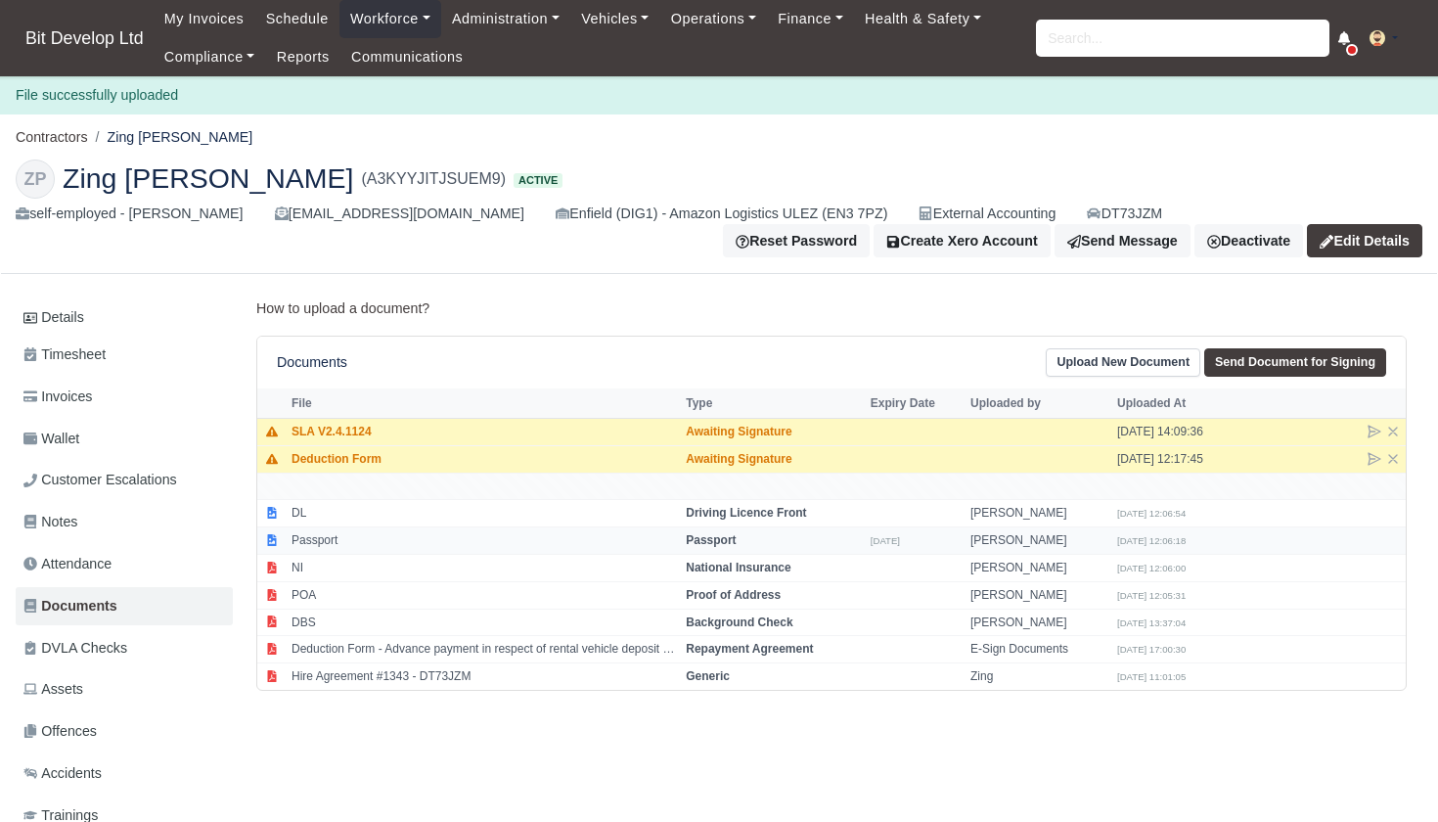
click at [323, 535] on td "Passport" at bounding box center [484, 540] width 394 height 27
select select "passport"
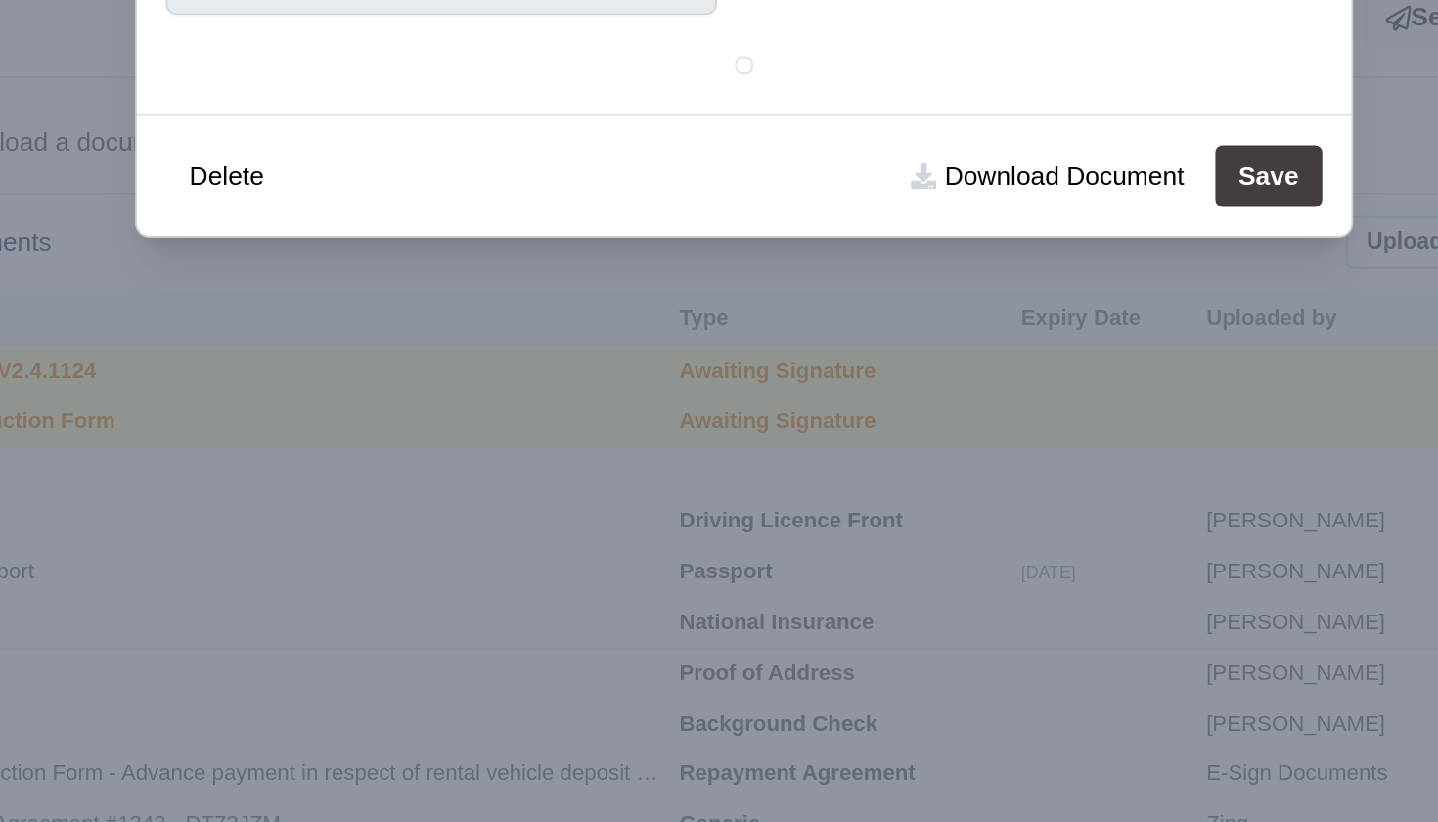
scroll to position [54, 0]
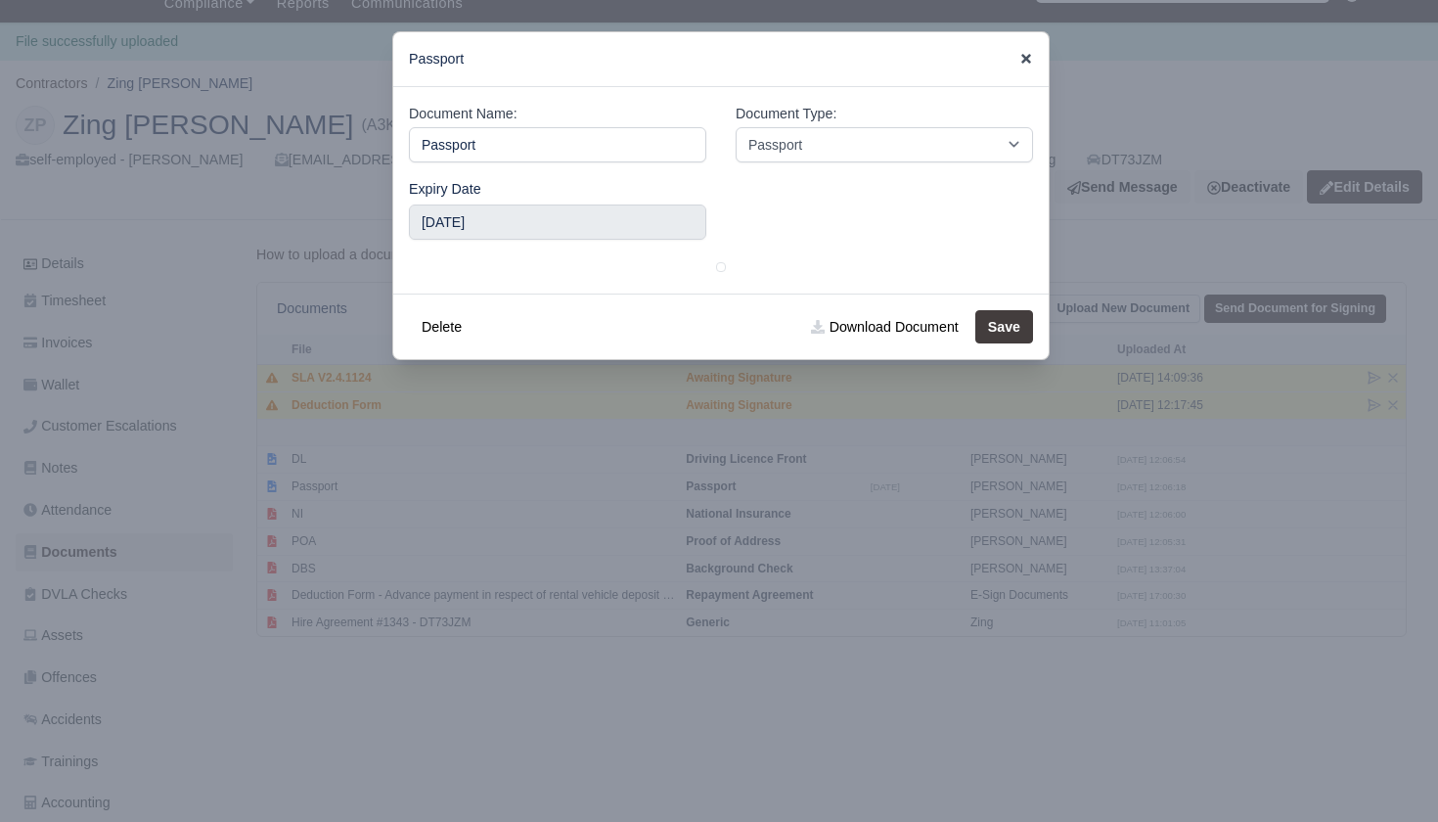
click at [1023, 58] on icon at bounding box center [1026, 59] width 10 height 10
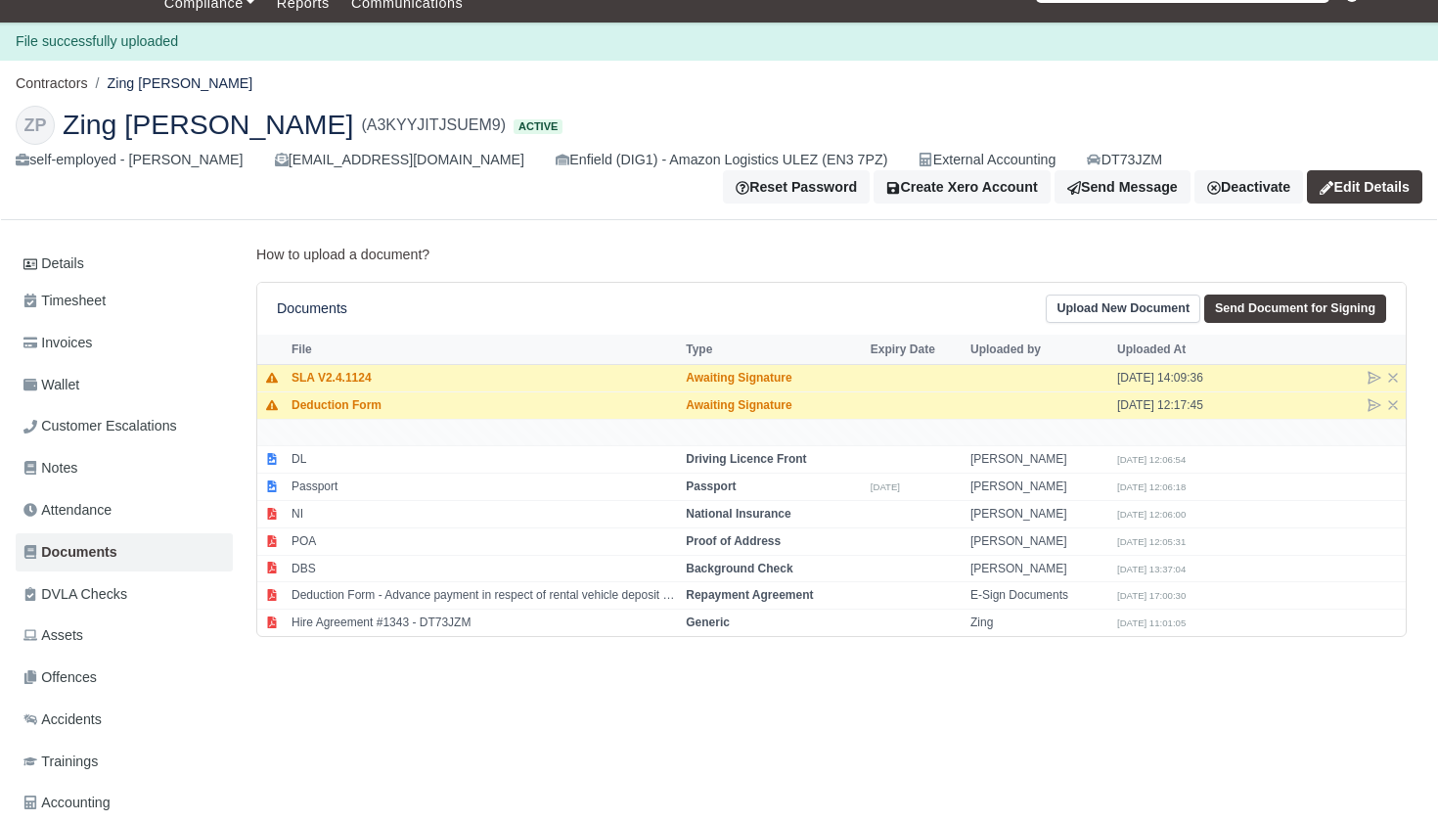
click at [1135, 306] on link "Upload New Document" at bounding box center [1122, 308] width 155 height 28
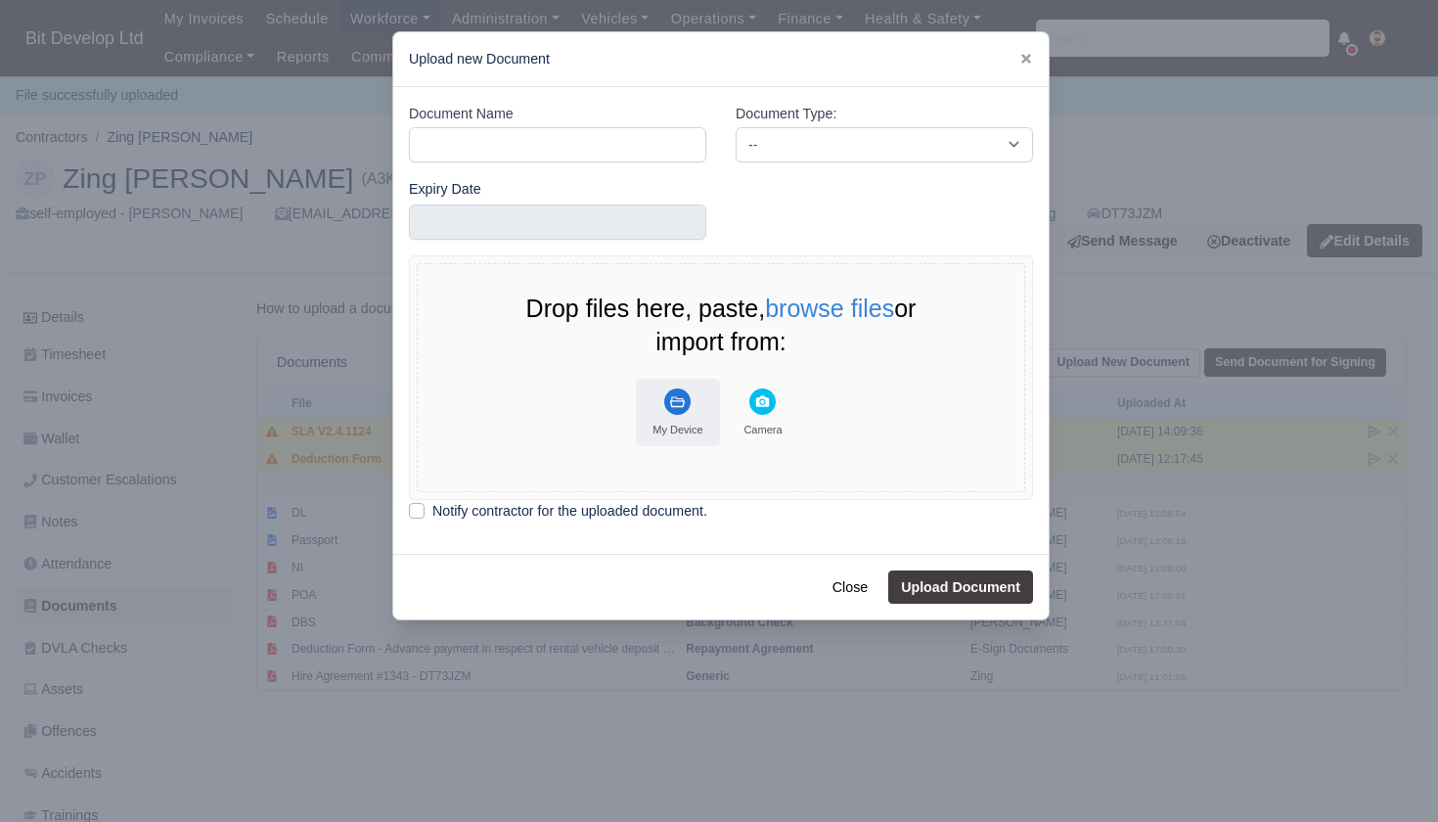
click at [672, 408] on rect "File Uploader" at bounding box center [677, 401] width 26 height 26
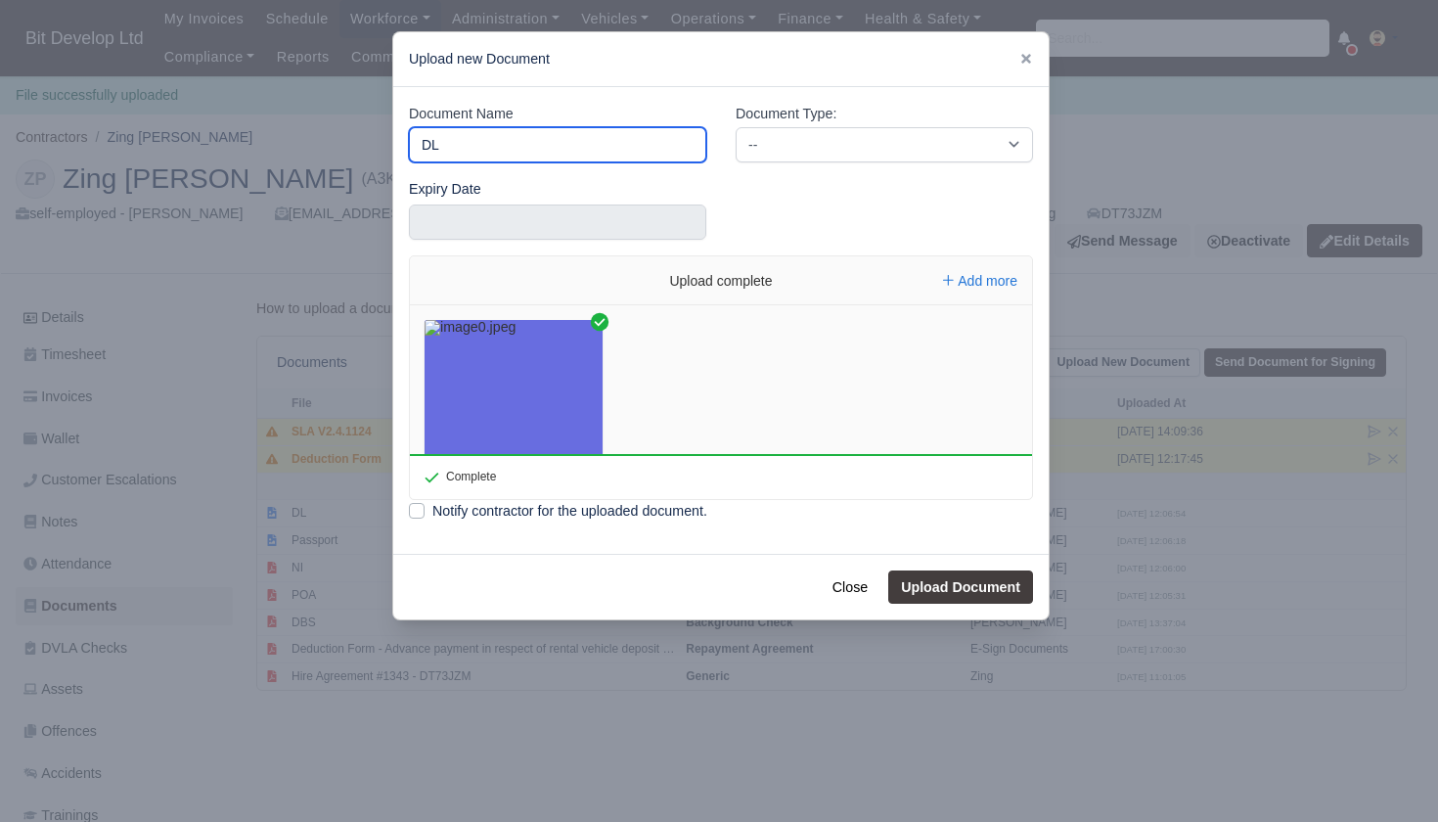
type input "DL"
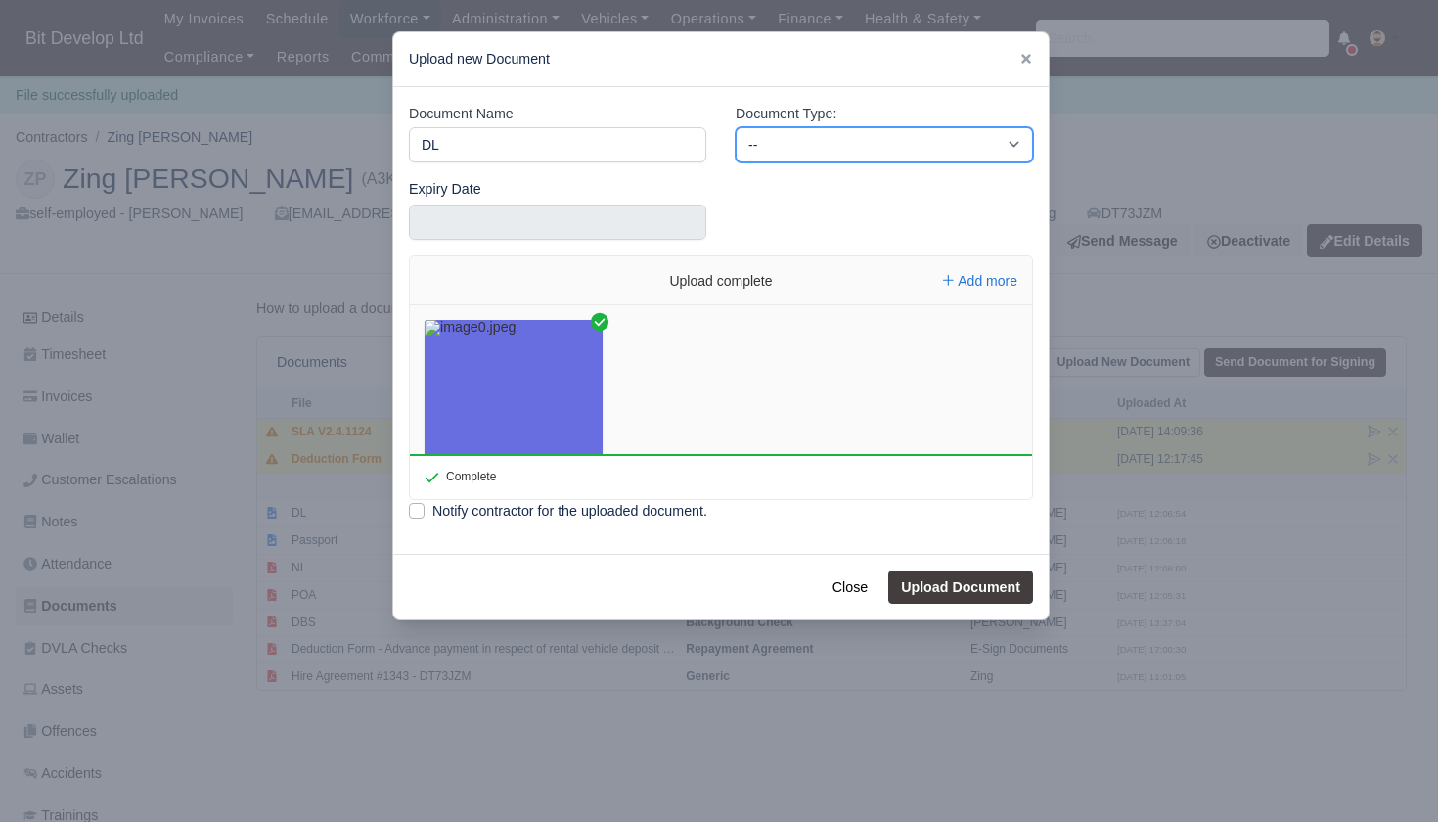
select select "driving-licence-back"
click at [931, 588] on button "Upload Document" at bounding box center [960, 586] width 145 height 33
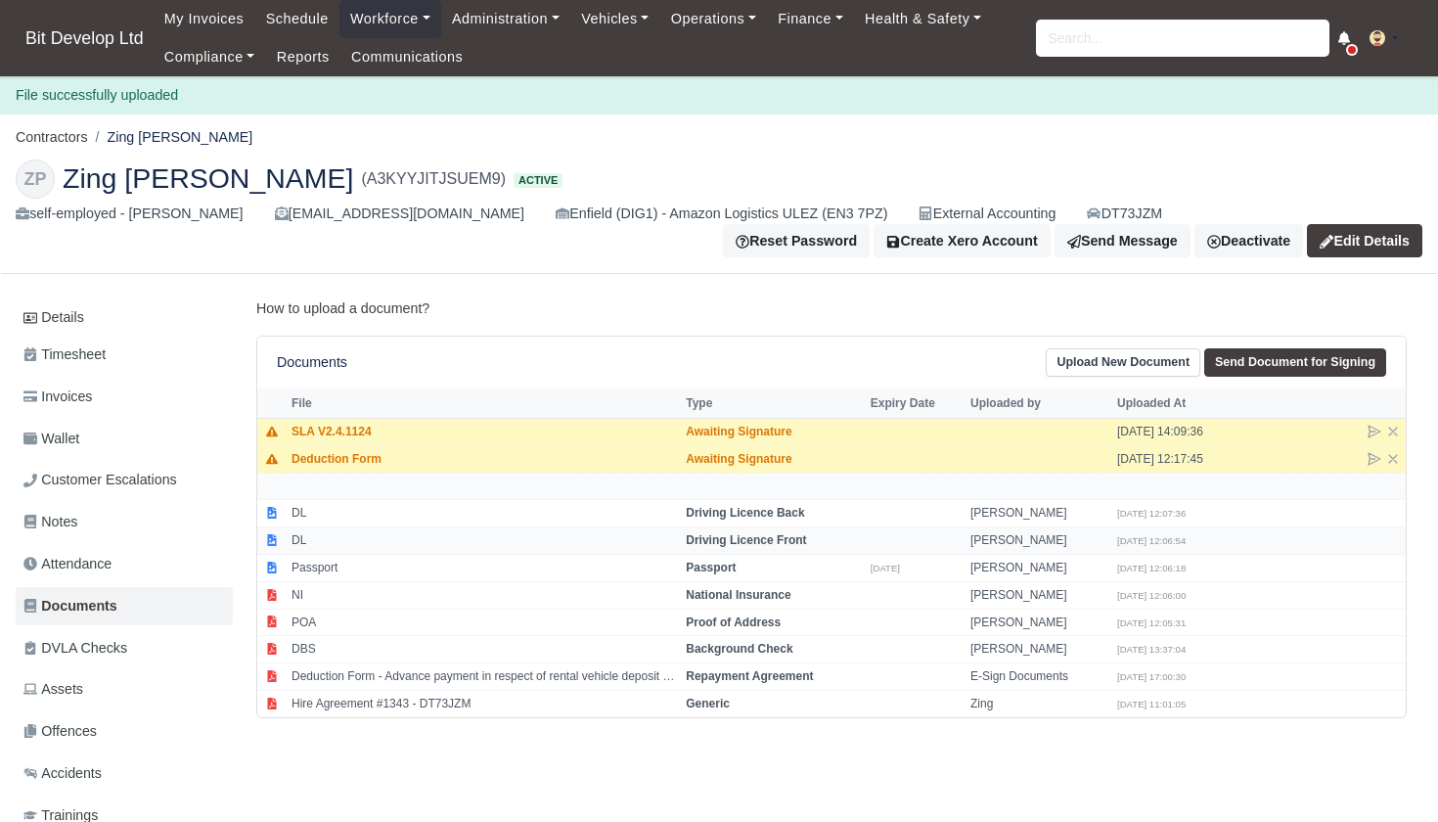
click at [576, 533] on td "DL" at bounding box center [484, 540] width 394 height 27
select select "driving-licence-front"
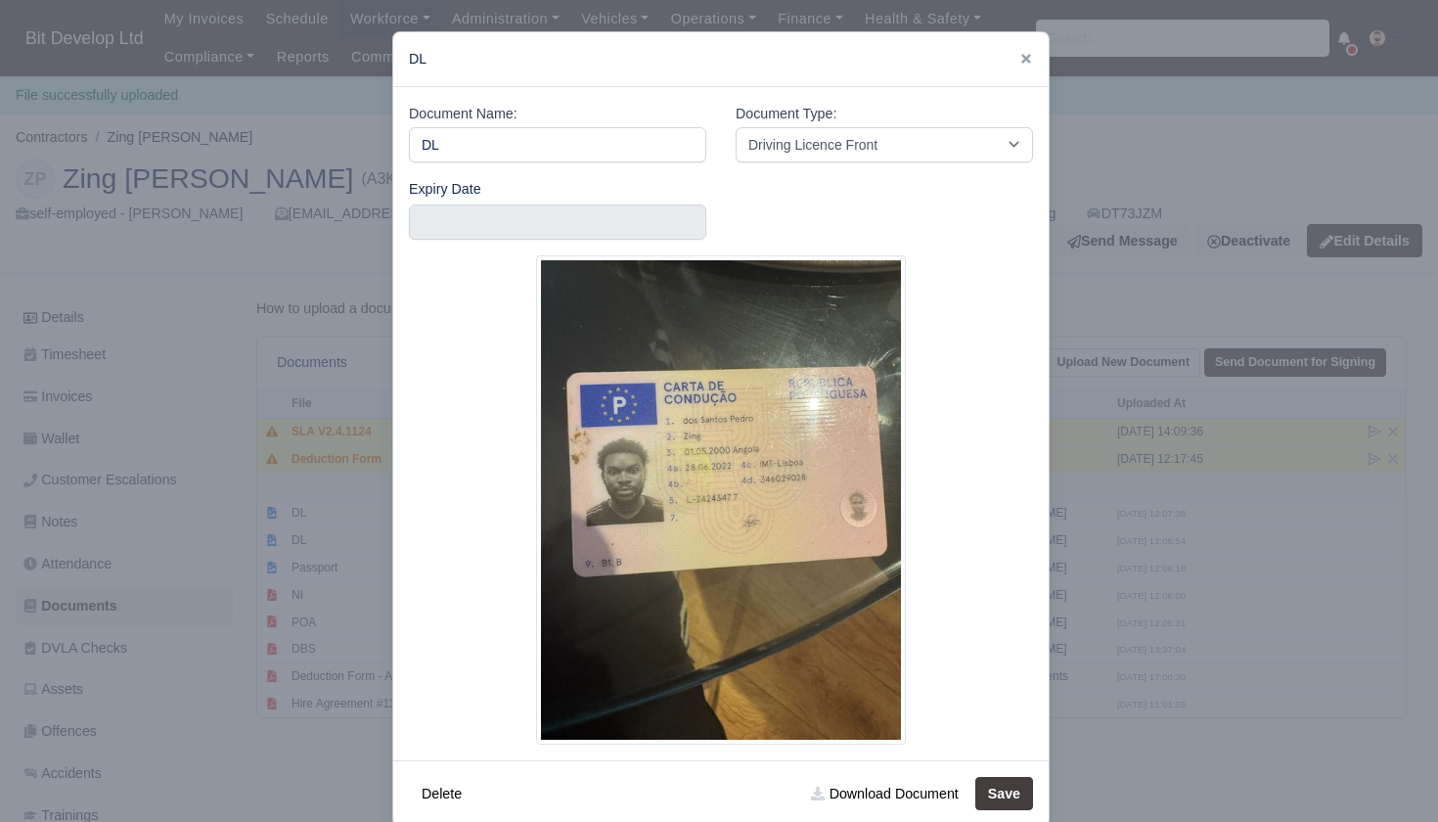
click at [1153, 489] on div at bounding box center [719, 411] width 1438 height 822
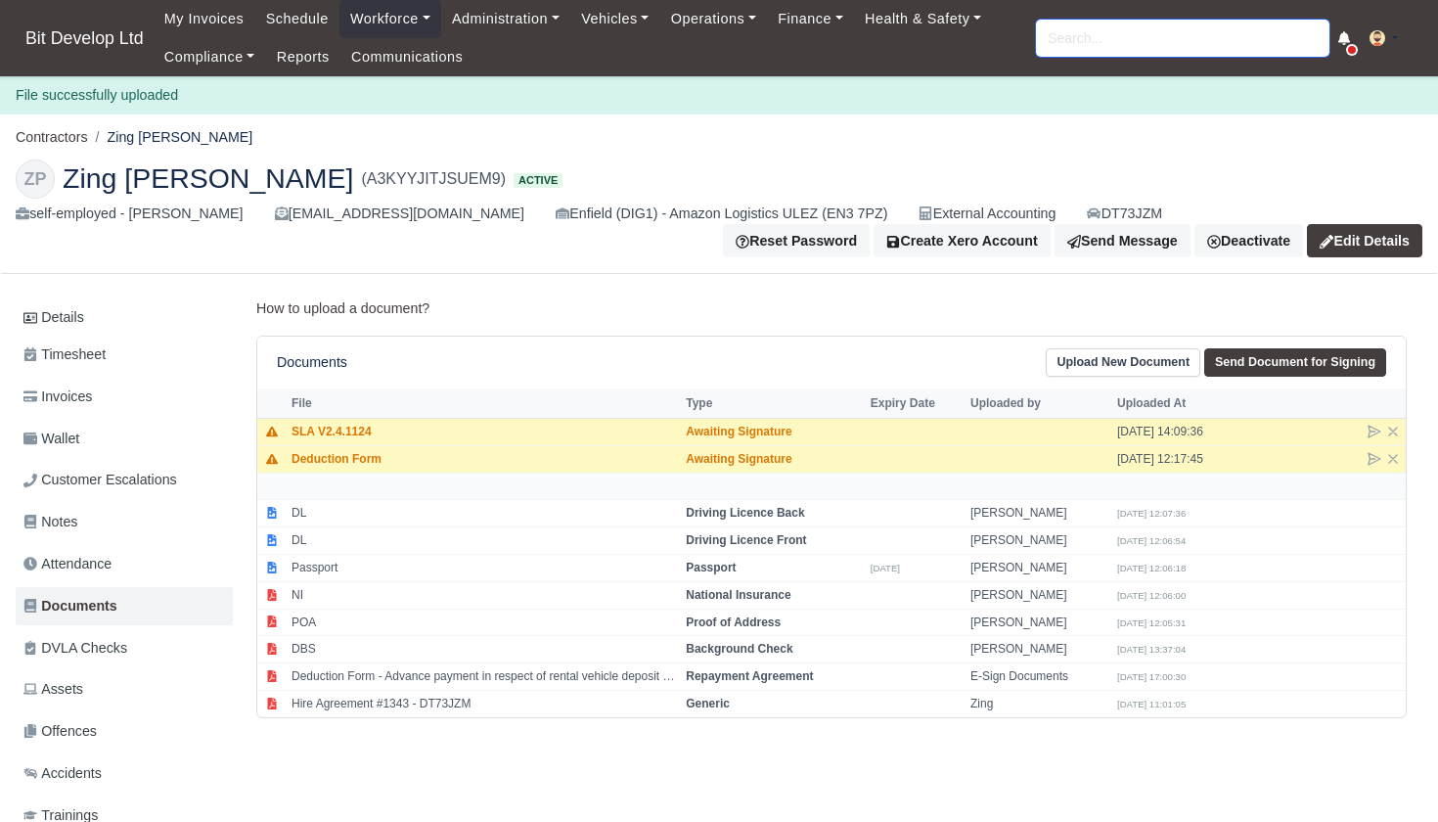
click at [1075, 36] on input "search" at bounding box center [1182, 38] width 293 height 37
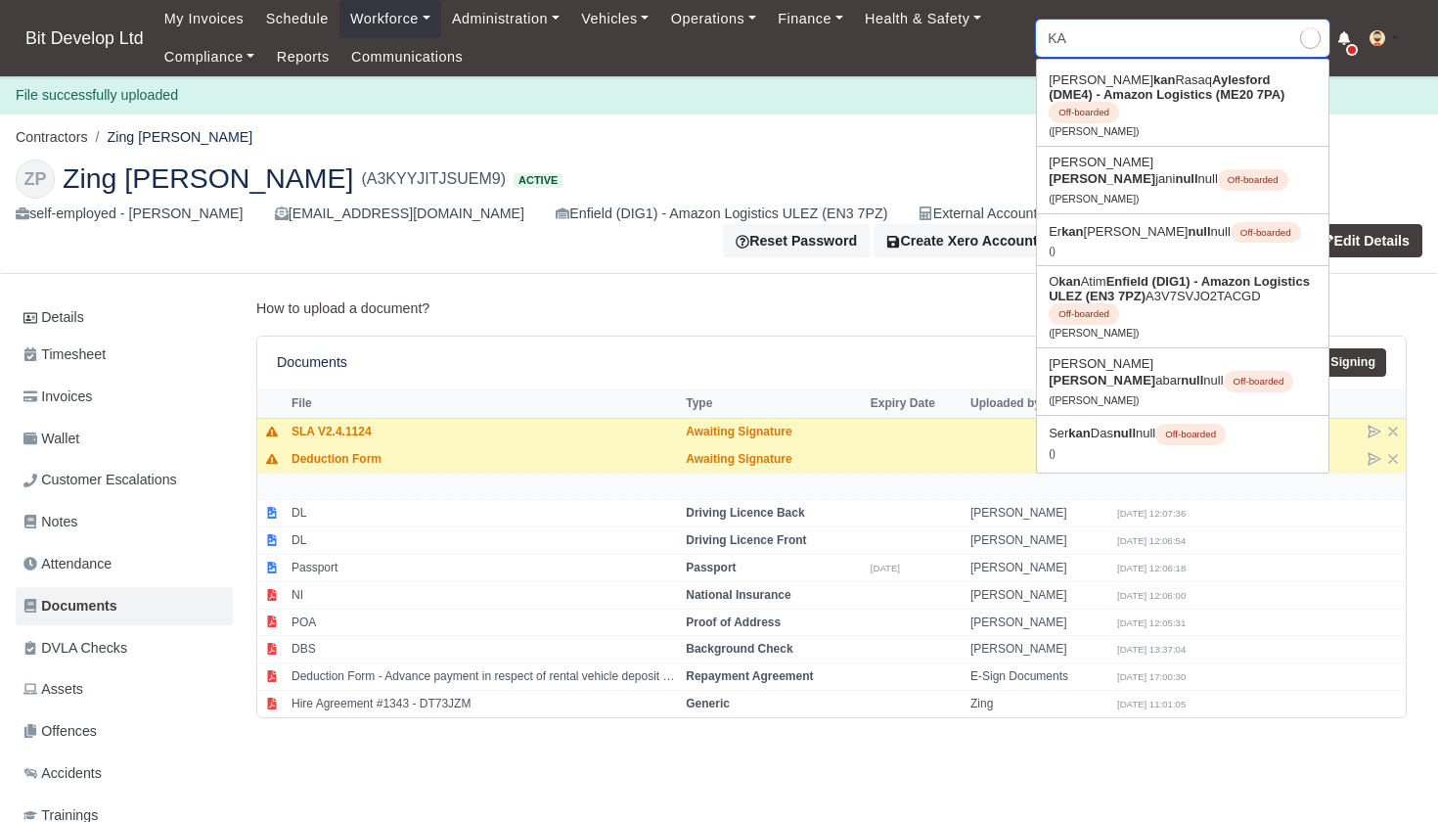
type input "K"
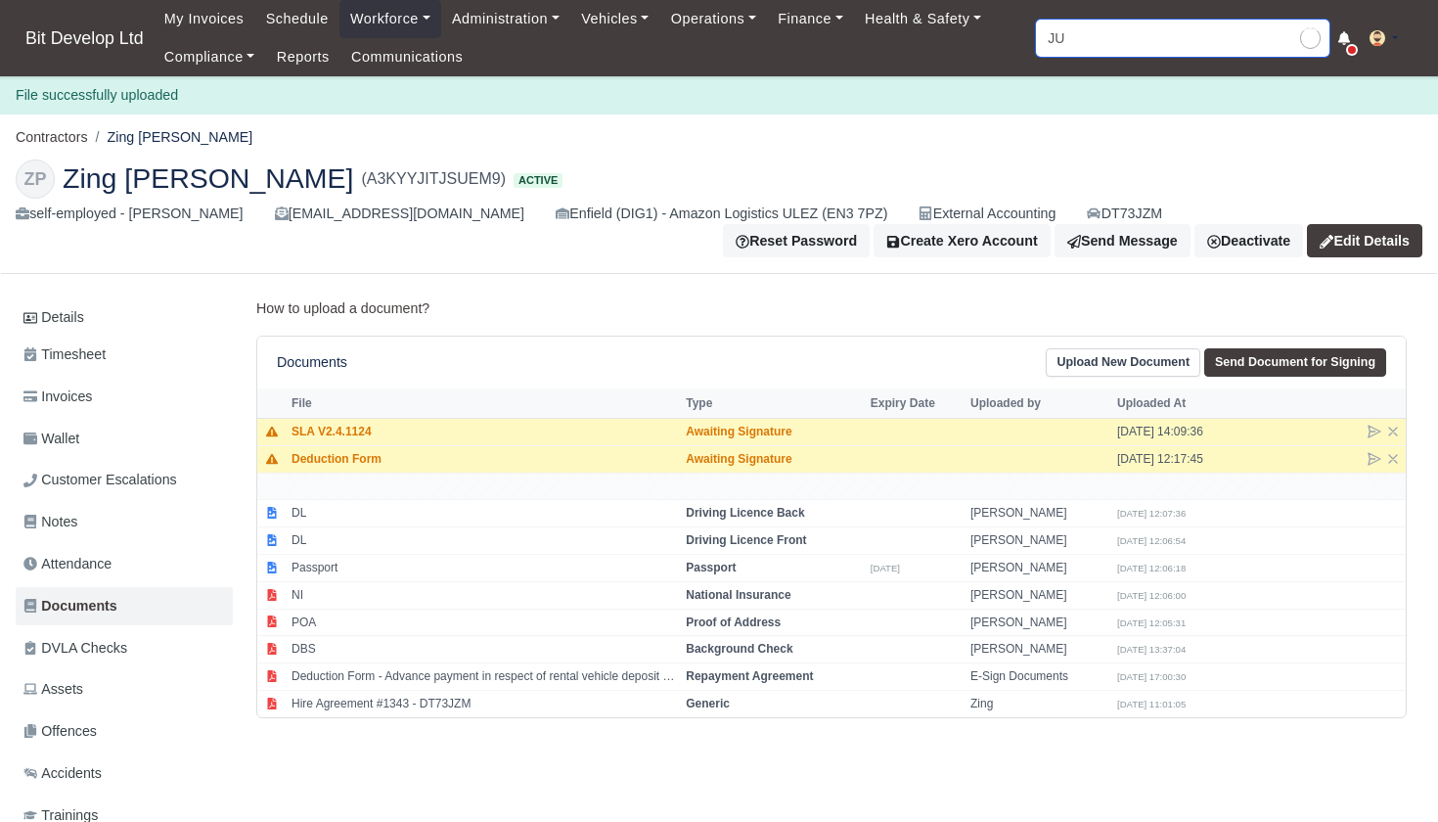
type input "JUL"
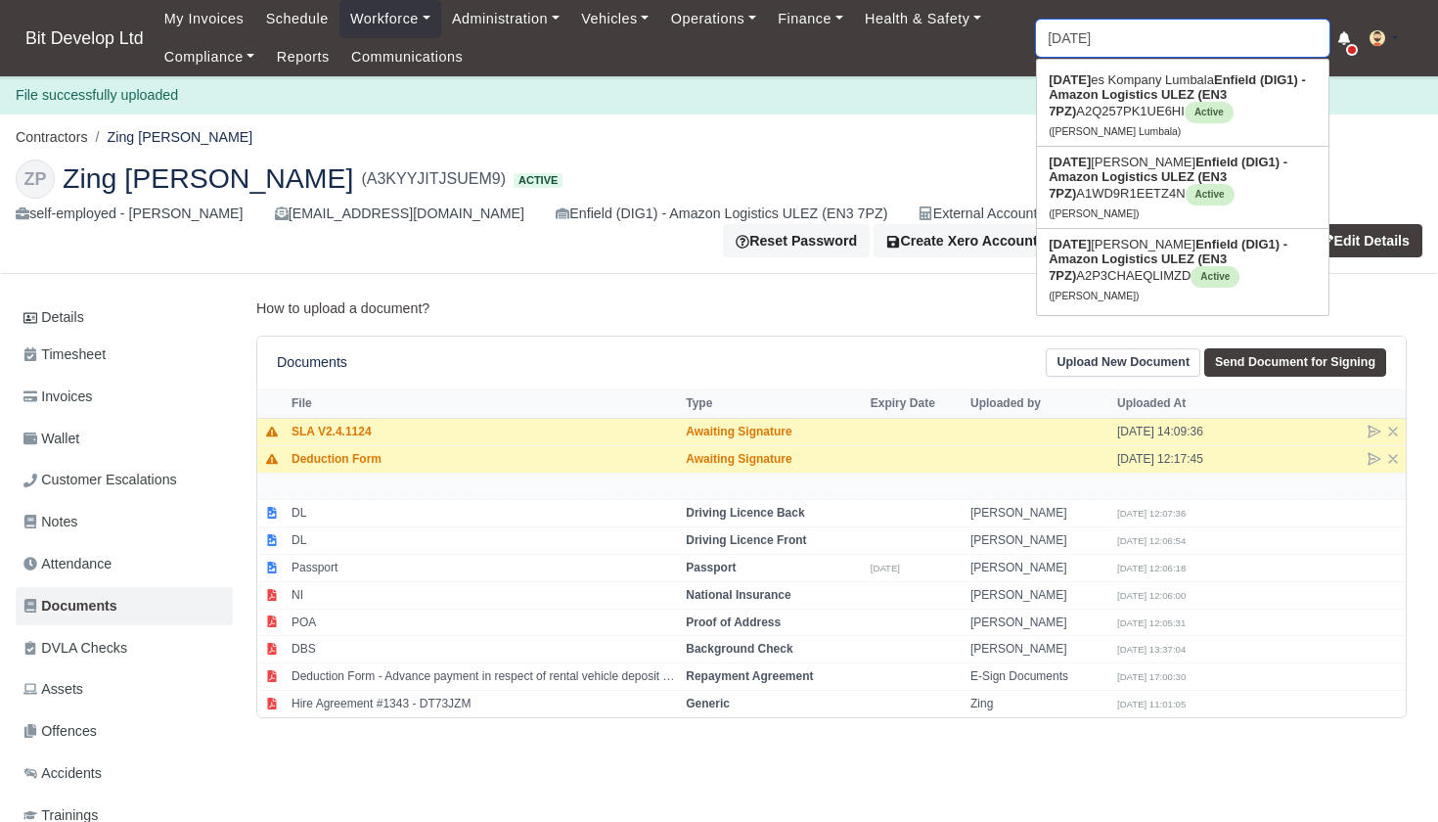
type input "JULes Kompany Lumbala"
click at [1149, 157] on strong "Enfield (DIG1) - Amazon Logistics ULEZ (EN3 7PZ)" at bounding box center [1167, 178] width 239 height 46
type input "Julian Qenanaj"
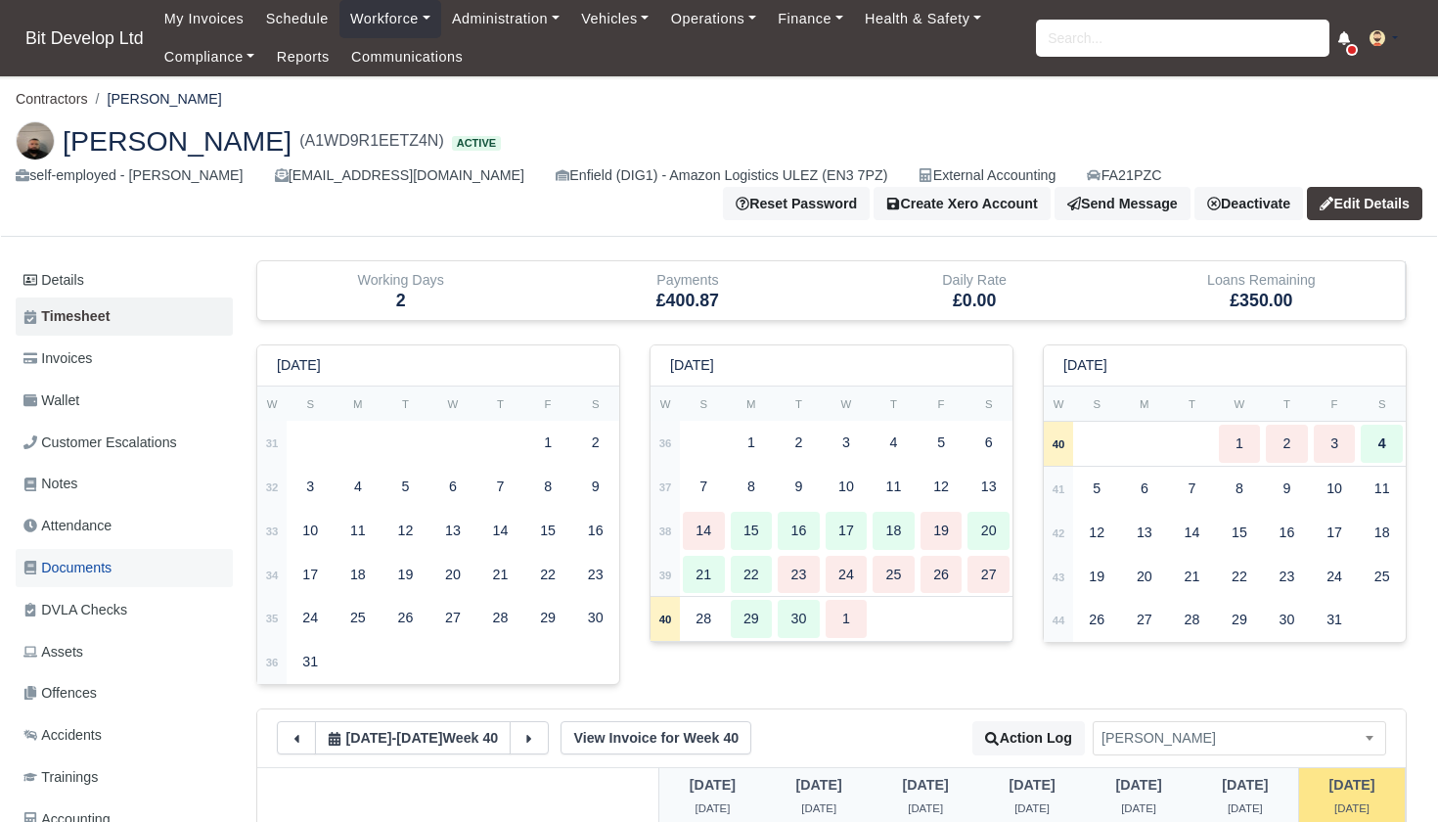
click at [81, 562] on span "Documents" at bounding box center [67, 567] width 88 height 22
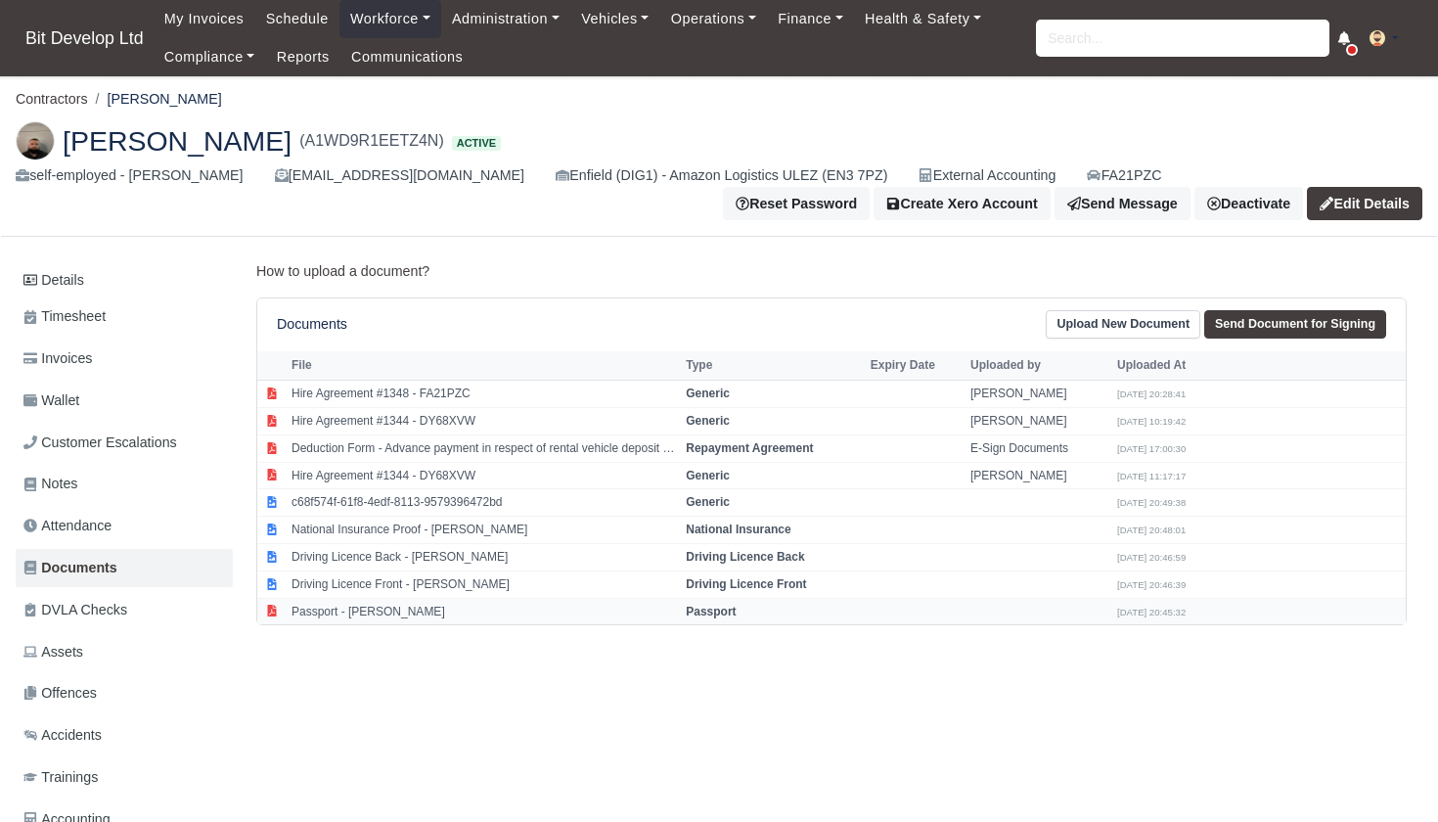
click at [435, 599] on td "Passport - [PERSON_NAME]" at bounding box center [484, 611] width 394 height 26
select select "passport"
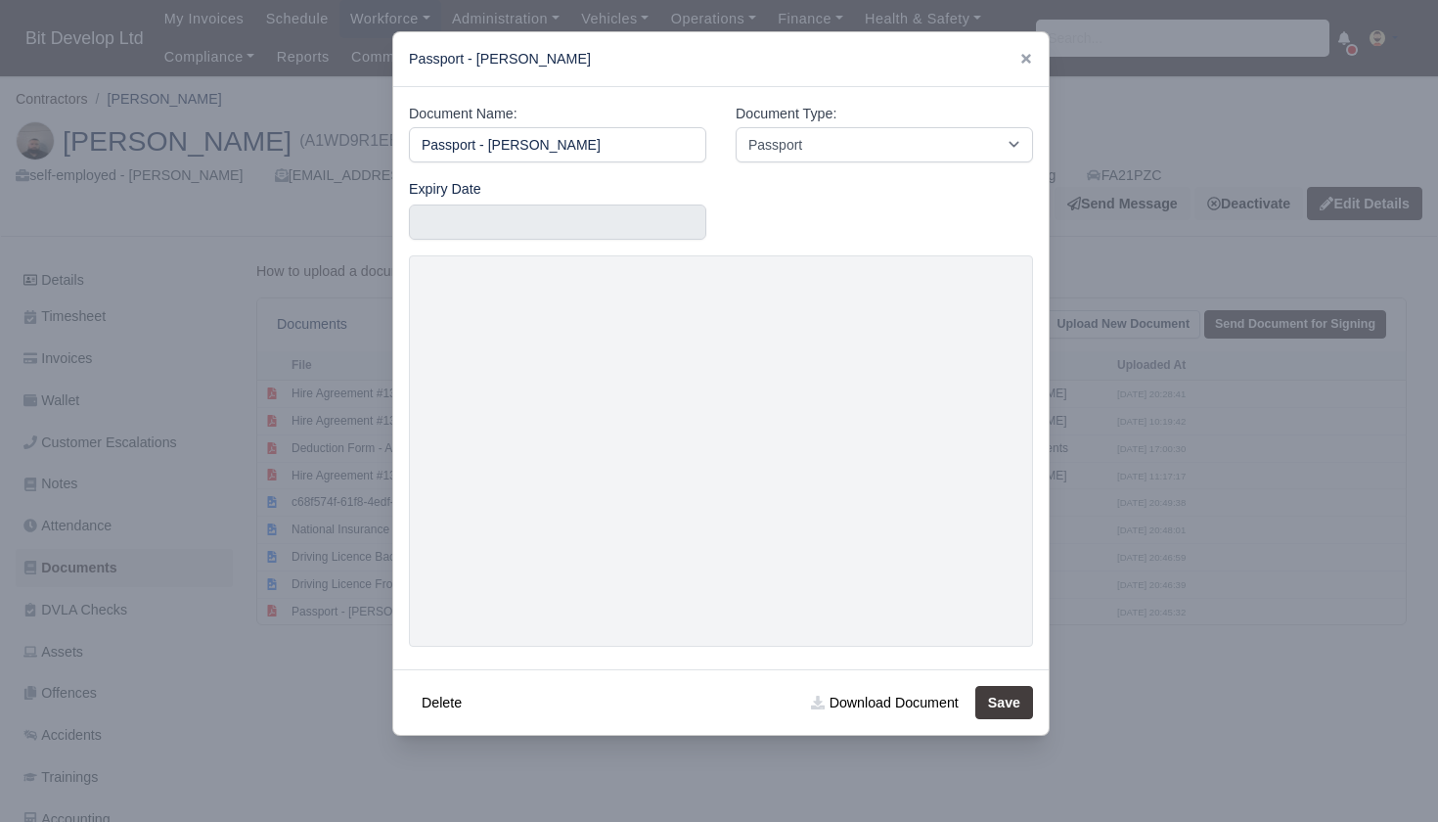
click at [667, 784] on div at bounding box center [719, 411] width 1438 height 822
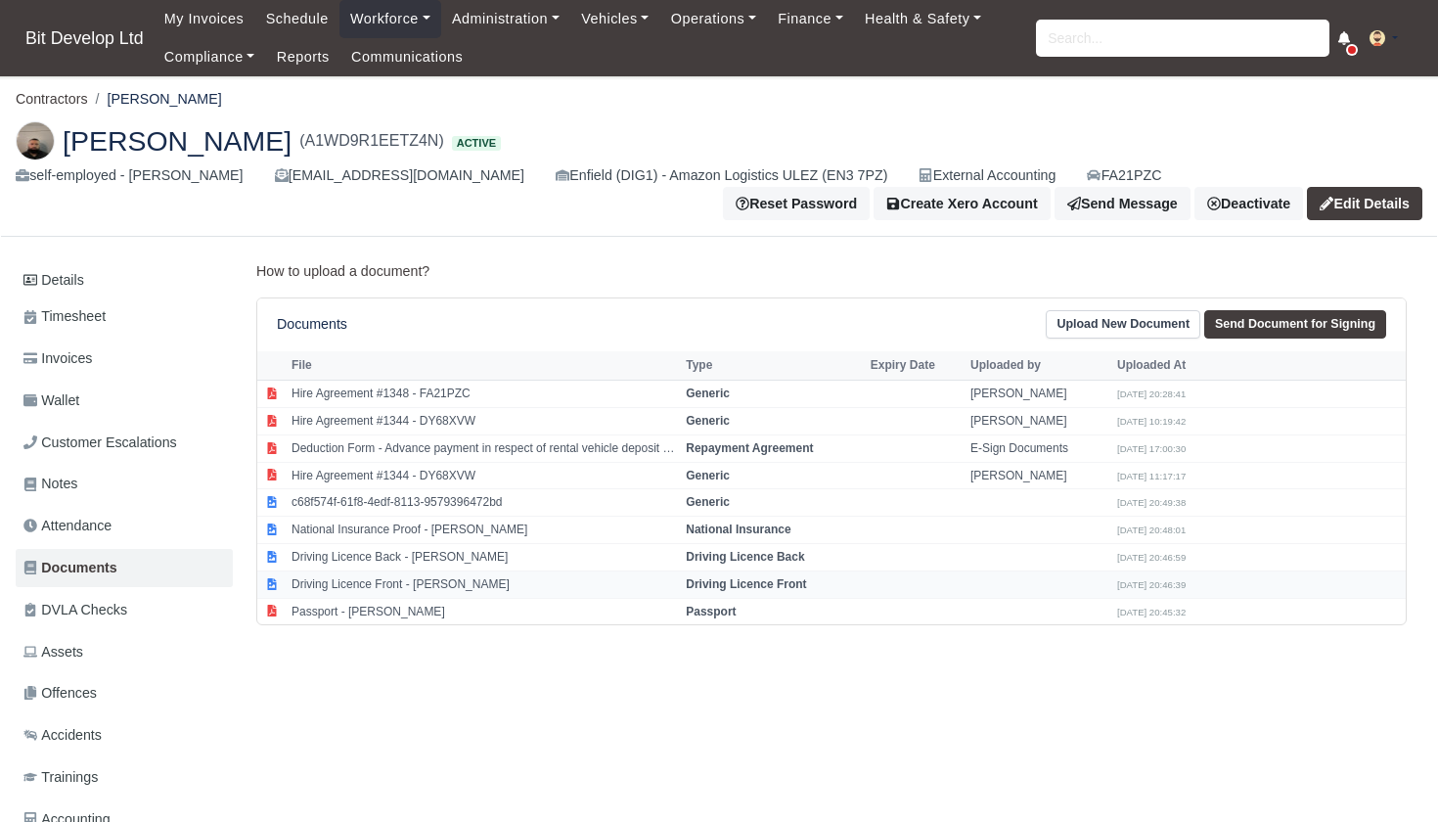
click at [418, 575] on td "Driving Licence Front - Julian Qenanaj" at bounding box center [484, 583] width 394 height 27
select select "driving-licence-front"
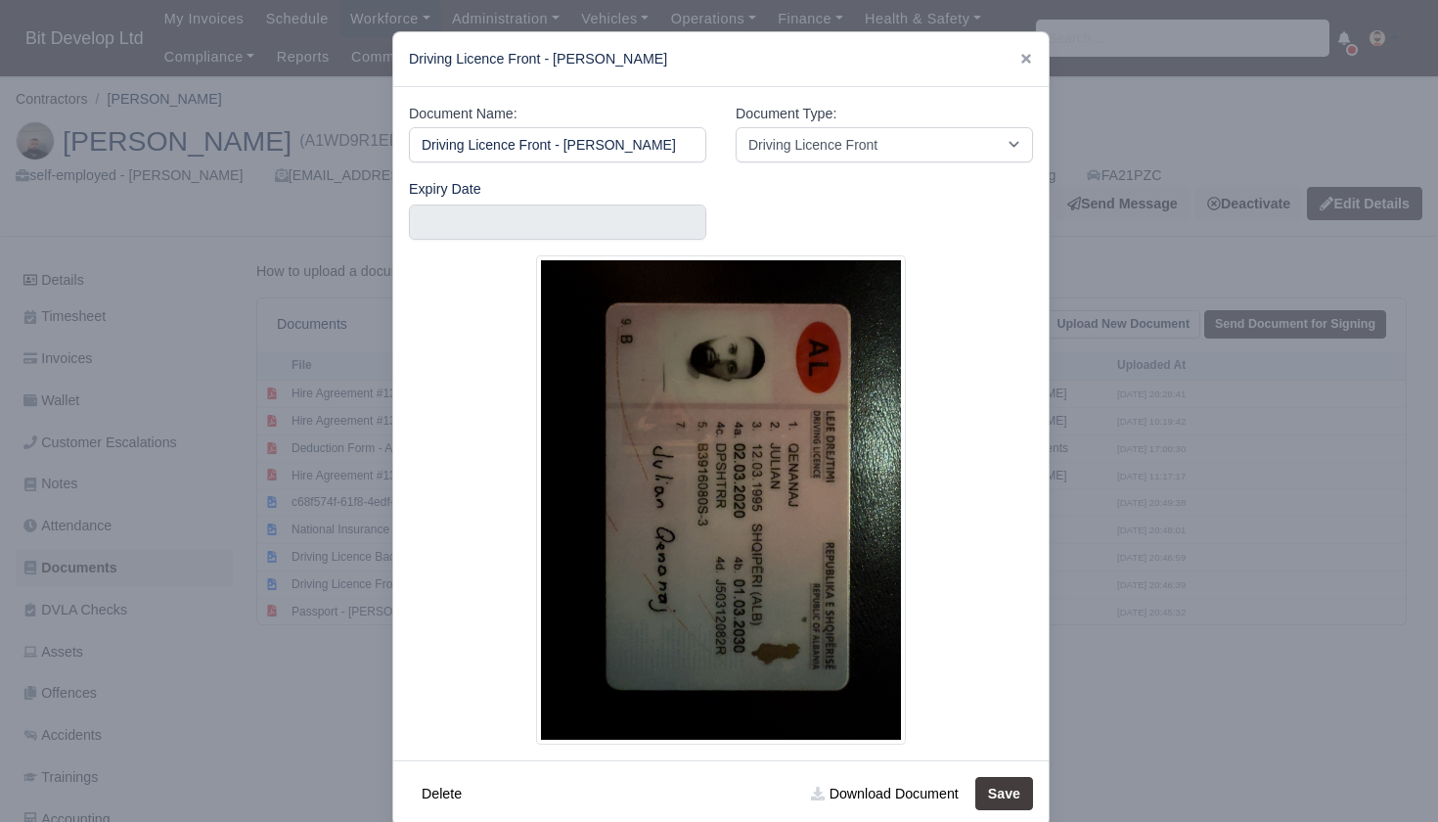
click at [372, 636] on div at bounding box center [719, 411] width 1438 height 822
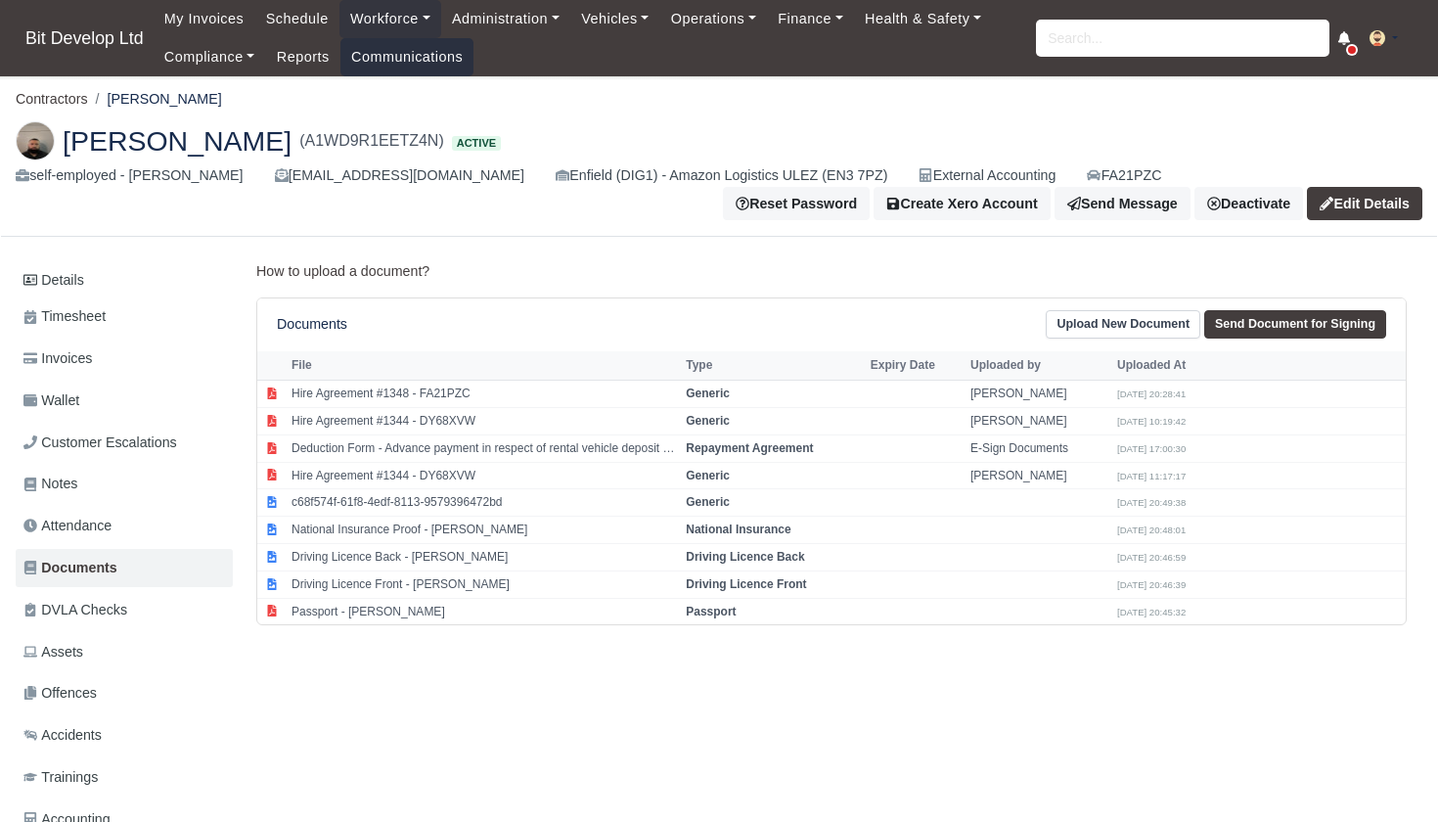
click at [408, 59] on link "Communications" at bounding box center [407, 57] width 134 height 38
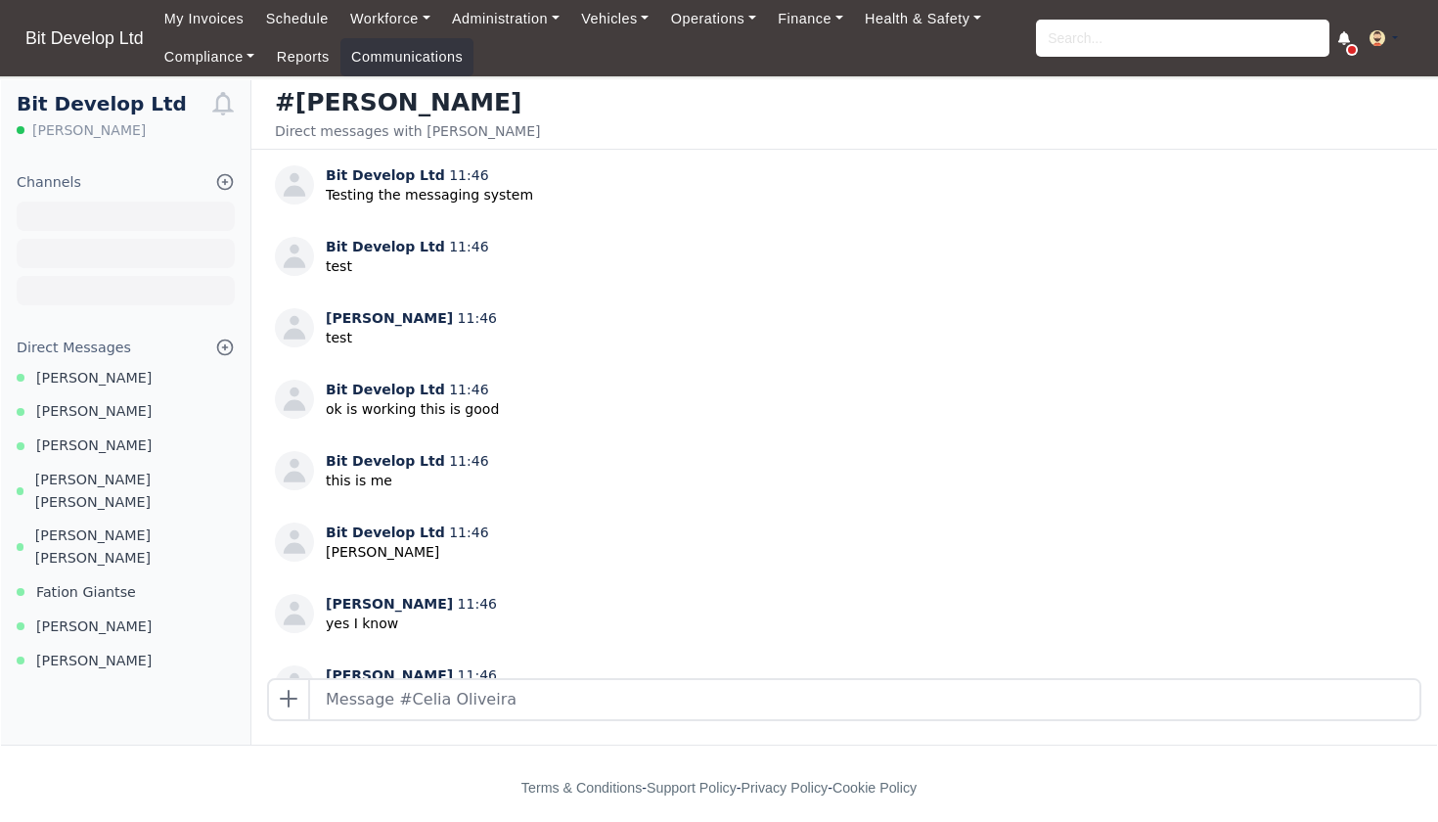
click at [221, 346] on icon at bounding box center [225, 347] width 20 height 20
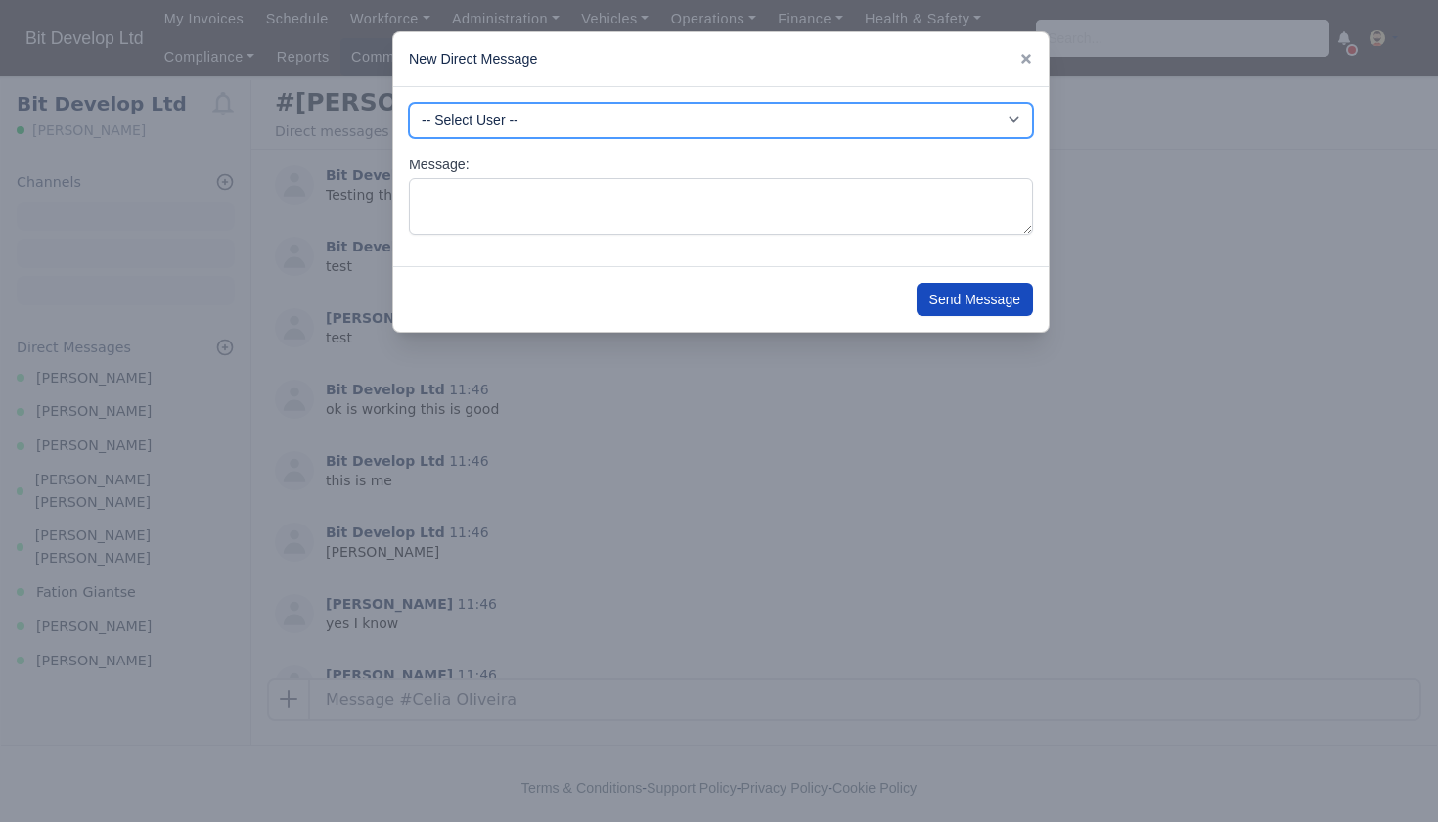
select select "4121"
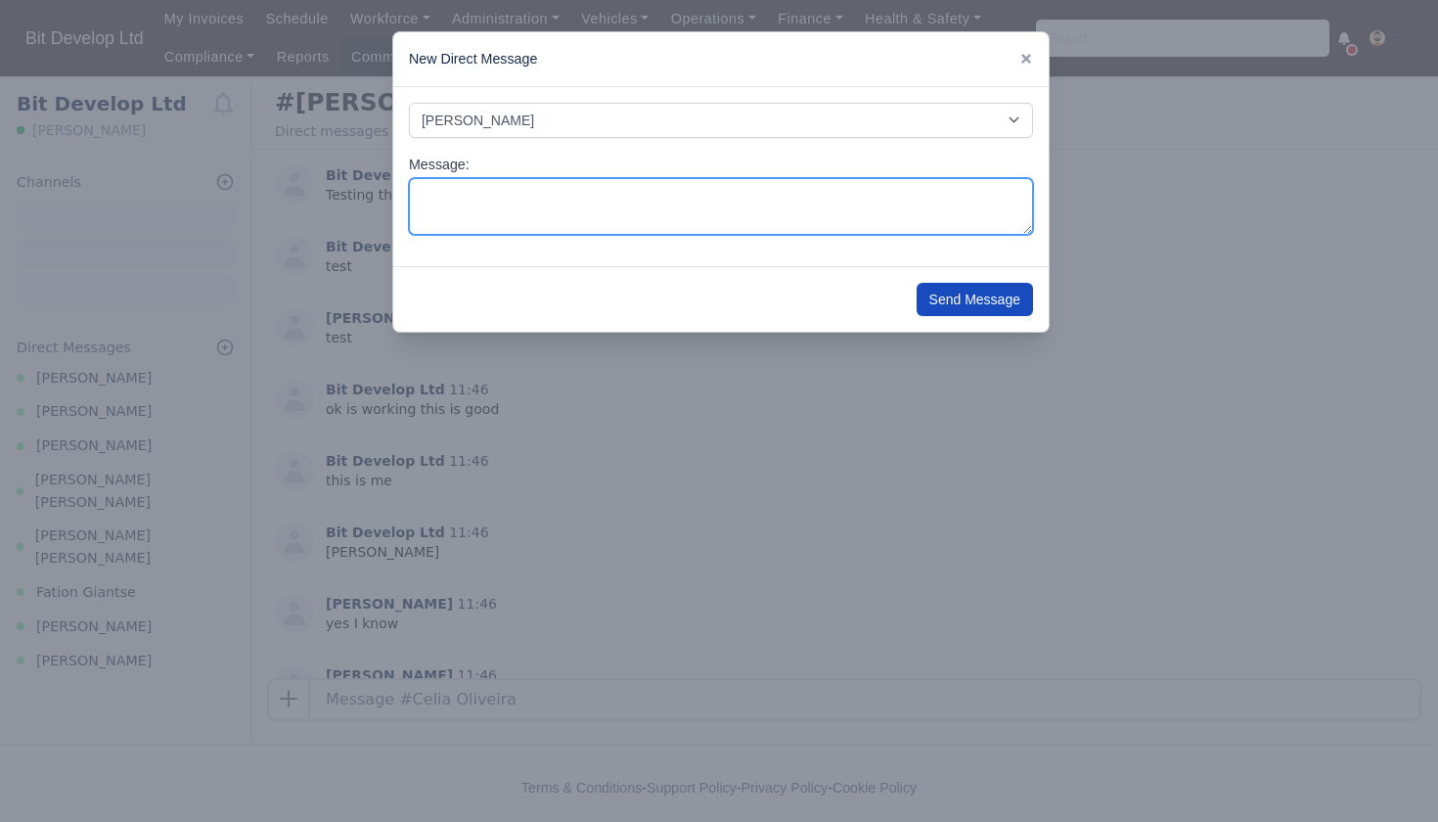
click at [510, 211] on textarea "Message:" at bounding box center [721, 207] width 624 height 58
type textarea "h"
type textarea "Hi [PERSON_NAME] Can I get the right to work and your proof of address. thanks"
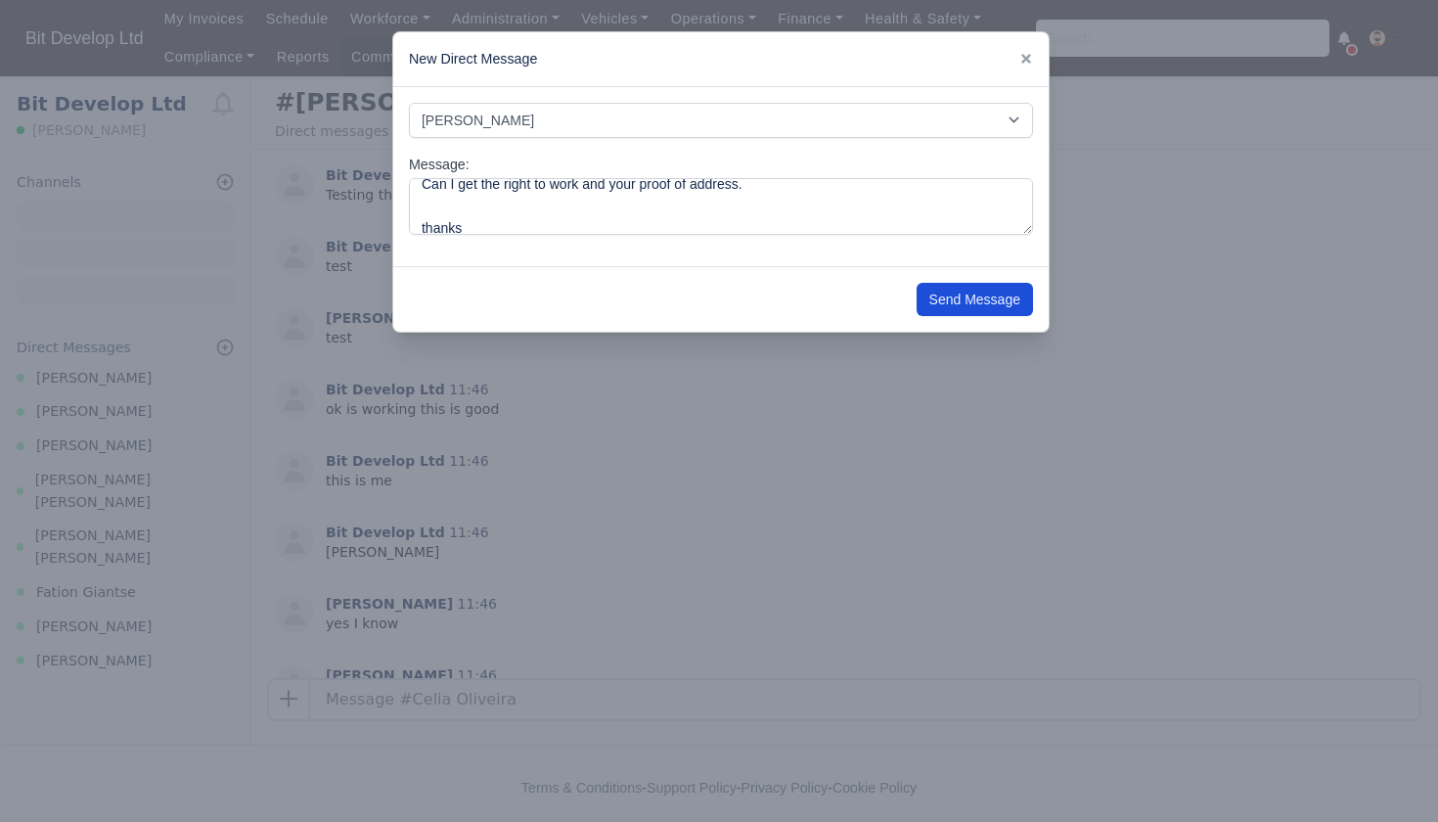
click at [964, 299] on button "Send Message" at bounding box center [974, 299] width 116 height 33
